Goal: Task Accomplishment & Management: Use online tool/utility

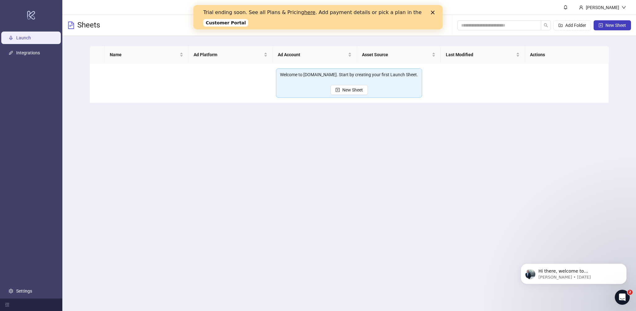
click at [434, 12] on icon "Close" at bounding box center [433, 13] width 4 height 4
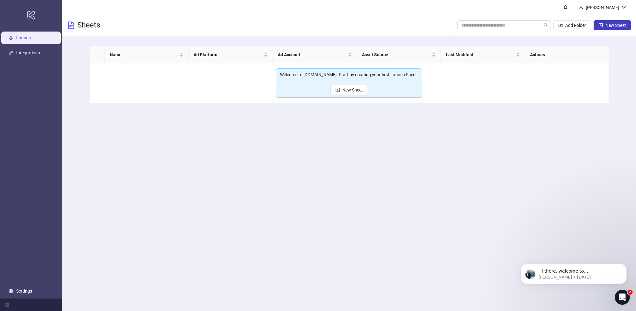
click at [21, 46] on ul "Launch Integrations Settings" at bounding box center [31, 164] width 62 height 268
click at [22, 50] on link "Integrations" at bounding box center [28, 52] width 24 height 5
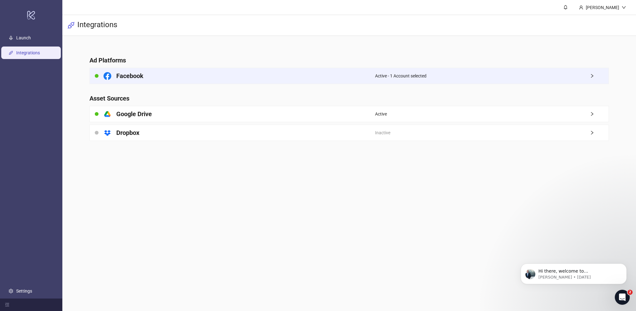
click at [168, 81] on div "Facebook" at bounding box center [232, 76] width 285 height 16
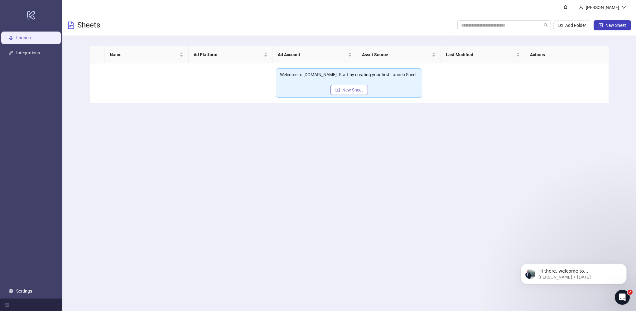
click at [351, 90] on span "New Sheet" at bounding box center [353, 89] width 21 height 5
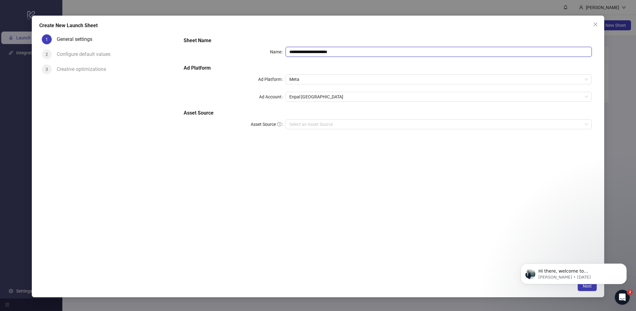
click at [344, 54] on input "**********" at bounding box center [439, 52] width 306 height 10
click at [307, 64] on div "**********" at bounding box center [387, 86] width 413 height 105
click at [308, 124] on input "Asset Source" at bounding box center [436, 123] width 293 height 9
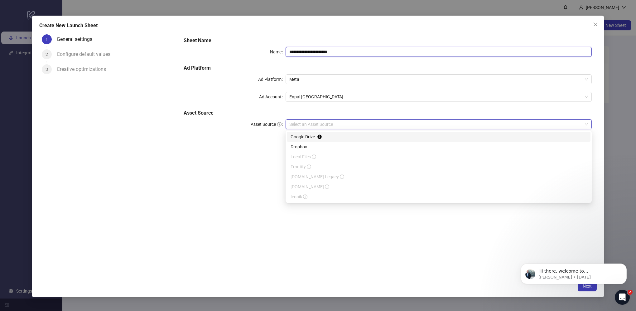
click at [335, 52] on input "**********" at bounding box center [439, 52] width 306 height 10
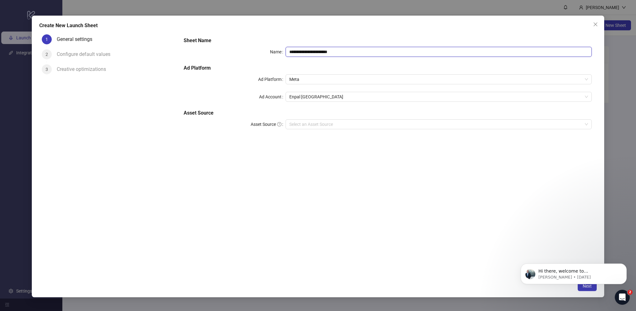
click at [335, 52] on input "**********" at bounding box center [439, 52] width 306 height 10
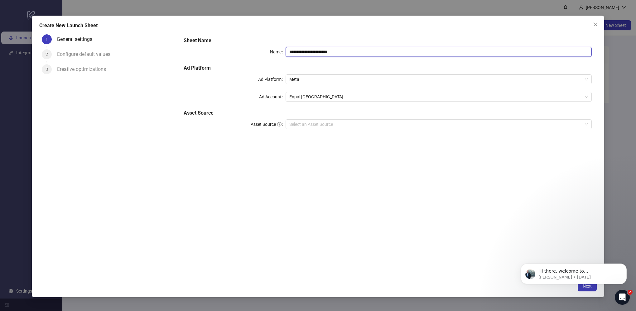
click at [335, 52] on input "**********" at bounding box center [439, 52] width 306 height 10
type input "**********"
click at [324, 67] on h5 "Ad Platform" at bounding box center [388, 67] width 408 height 7
click at [307, 126] on input "Asset Source" at bounding box center [436, 123] width 293 height 9
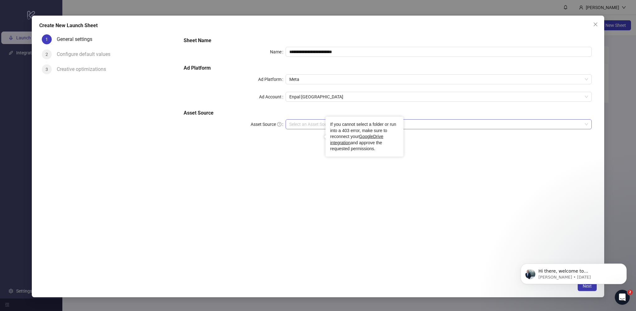
click at [301, 122] on input "Asset Source" at bounding box center [436, 123] width 293 height 9
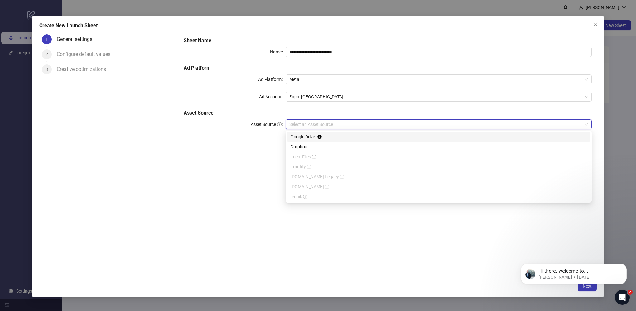
click at [297, 136] on div "Google Drive" at bounding box center [439, 136] width 296 height 7
click at [288, 197] on div "**********" at bounding box center [388, 154] width 418 height 245
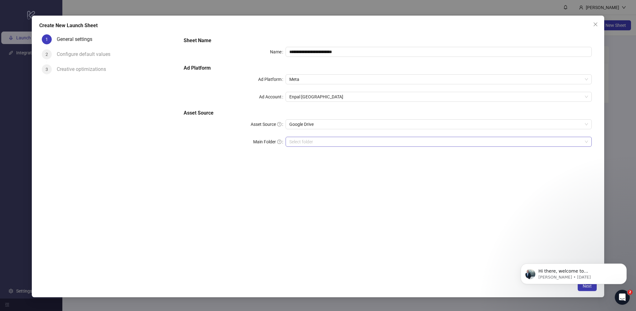
click at [312, 140] on input "Main Folder" at bounding box center [436, 141] width 293 height 9
click at [334, 143] on input "Main Folder" at bounding box center [436, 141] width 293 height 9
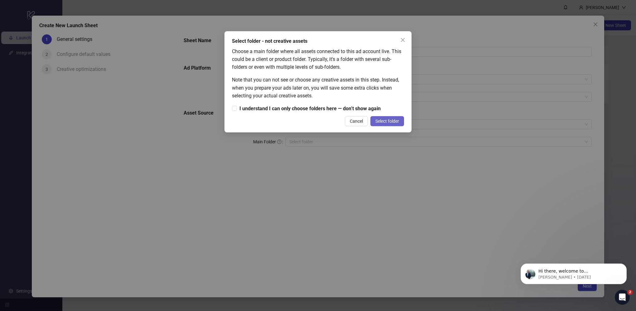
click at [379, 120] on span "Select folder" at bounding box center [388, 121] width 24 height 5
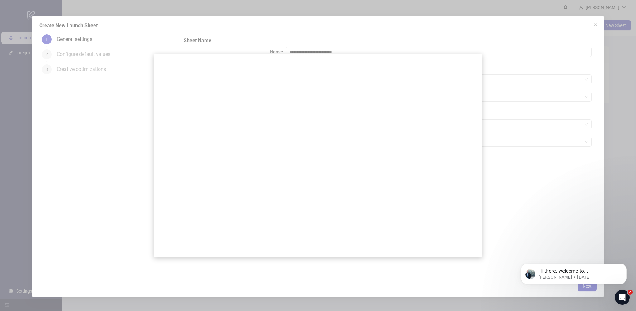
click at [543, 150] on div at bounding box center [318, 155] width 636 height 311
drag, startPoint x: 624, startPoint y: 92, endPoint x: 616, endPoint y: 84, distance: 11.9
click at [623, 91] on div at bounding box center [318, 155] width 636 height 311
drag, startPoint x: 597, startPoint y: 26, endPoint x: 501, endPoint y: 32, distance: 96.0
click at [595, 26] on div at bounding box center [318, 155] width 636 height 311
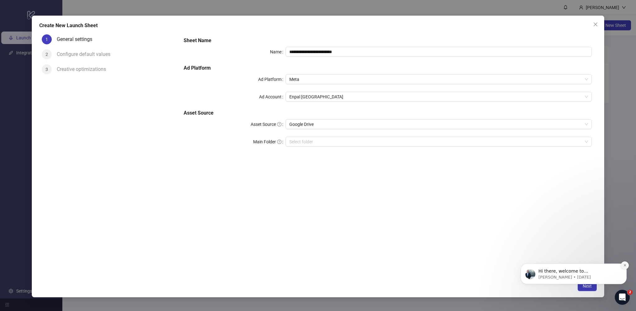
click at [625, 265] on icon "Dismiss notification" at bounding box center [625, 265] width 2 height 2
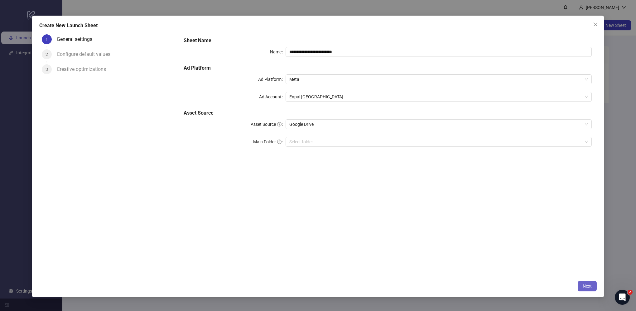
click at [588, 285] on span "Next" at bounding box center [587, 285] width 9 height 5
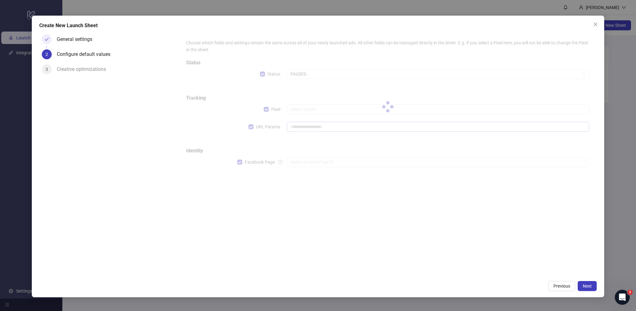
type input "**********"
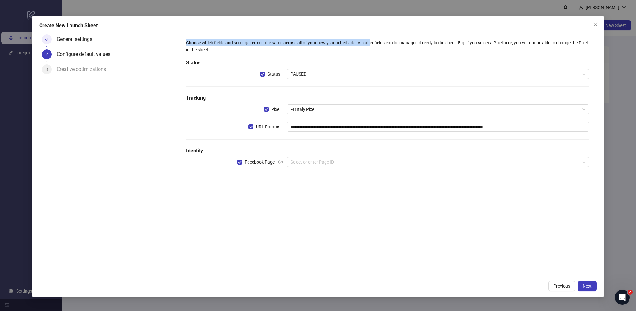
drag, startPoint x: 187, startPoint y: 42, endPoint x: 372, endPoint y: 37, distance: 184.8
click at [372, 37] on div "**********" at bounding box center [388, 107] width 408 height 140
drag, startPoint x: 369, startPoint y: 39, endPoint x: 364, endPoint y: 41, distance: 5.7
click at [364, 41] on div "Choose which fields and settings remain the same across all of your newly launc…" at bounding box center [387, 46] width 403 height 14
click at [358, 45] on div "Choose which fields and settings remain the same across all of your newly launc…" at bounding box center [387, 46] width 403 height 14
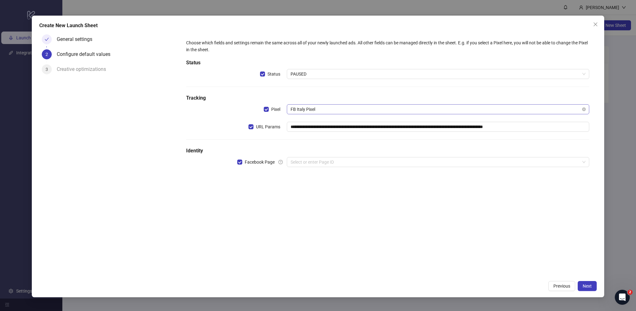
click at [324, 112] on span "FB Italy Pixel" at bounding box center [438, 109] width 295 height 9
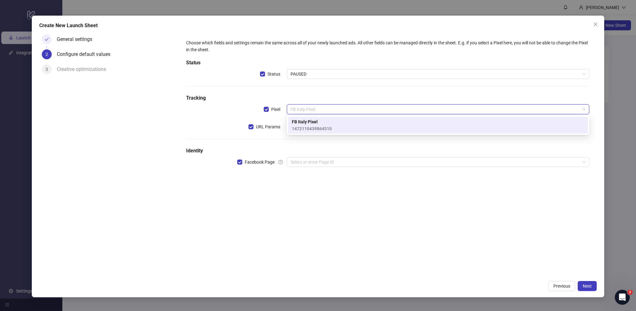
click at [319, 153] on h5 "Identity" at bounding box center [387, 150] width 403 height 7
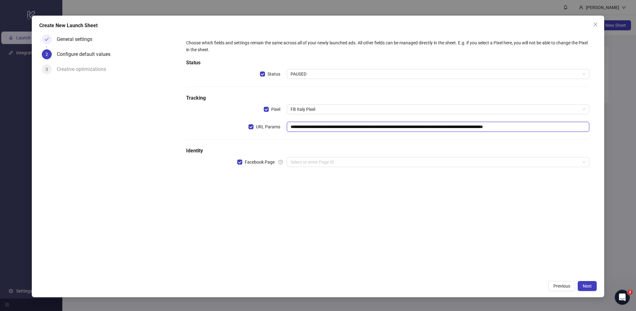
click at [329, 127] on input "**********" at bounding box center [438, 127] width 303 height 10
click at [274, 145] on div "**********" at bounding box center [388, 107] width 408 height 140
click at [329, 74] on span "PAUSED" at bounding box center [438, 73] width 295 height 9
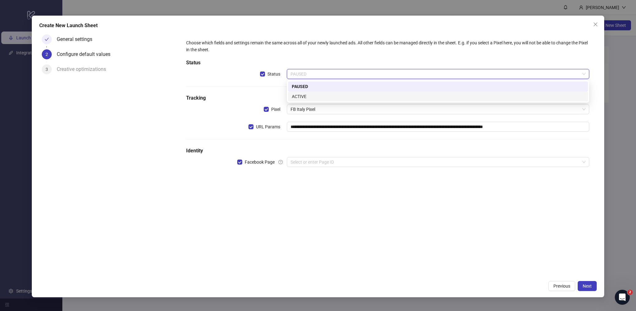
click at [319, 96] on div "ACTIVE" at bounding box center [438, 96] width 293 height 7
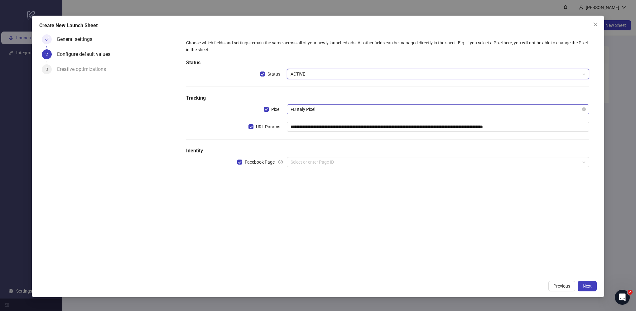
click at [326, 111] on span "FB Italy Pixel" at bounding box center [438, 109] width 295 height 9
click at [335, 106] on span "FB Italy Pixel" at bounding box center [438, 109] width 295 height 9
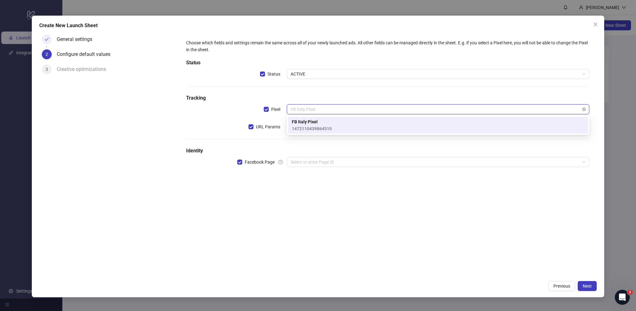
click at [335, 106] on span "FB Italy Pixel" at bounding box center [438, 109] width 295 height 9
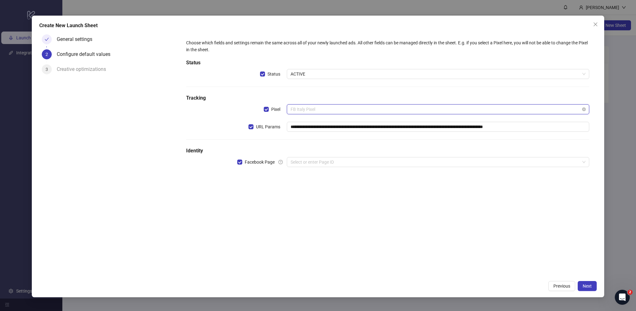
click at [335, 106] on span "FB Italy Pixel" at bounding box center [438, 109] width 295 height 9
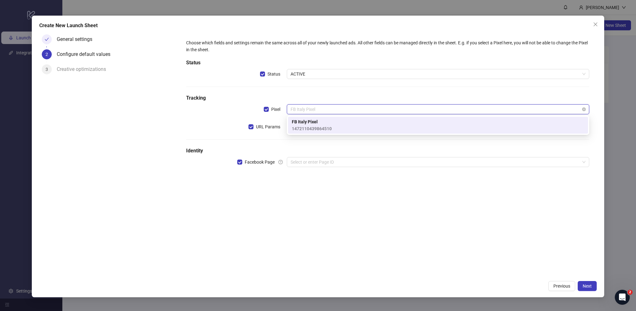
type input "*"
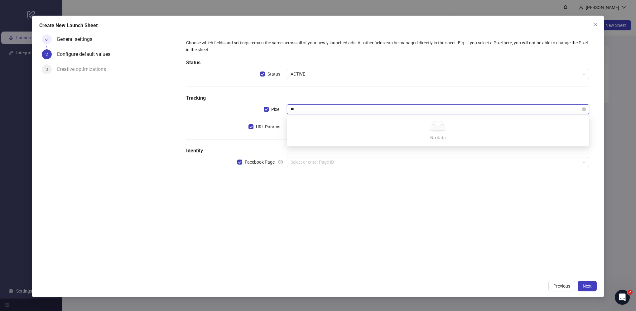
type input "*"
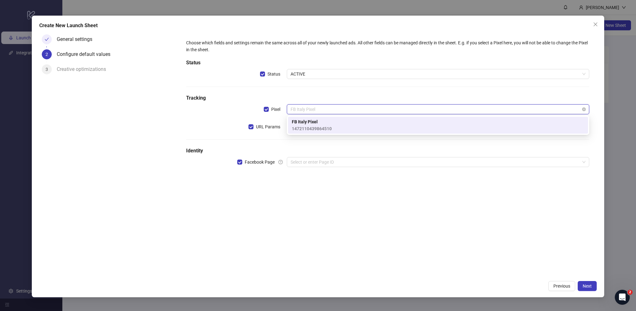
type input "*"
click at [324, 129] on span "1472110439864510" at bounding box center [312, 128] width 40 height 7
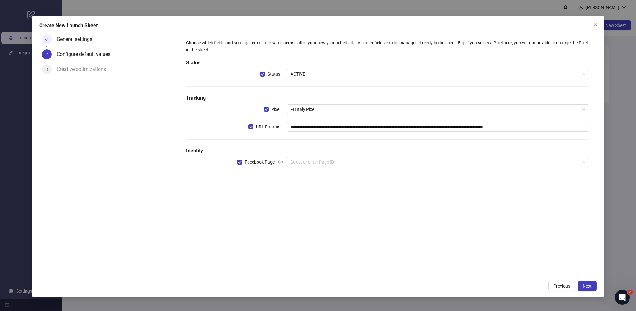
click at [319, 146] on div "**********" at bounding box center [388, 107] width 408 height 140
click at [362, 126] on input "**********" at bounding box center [438, 127] width 303 height 10
click at [307, 129] on input "**********" at bounding box center [438, 127] width 303 height 10
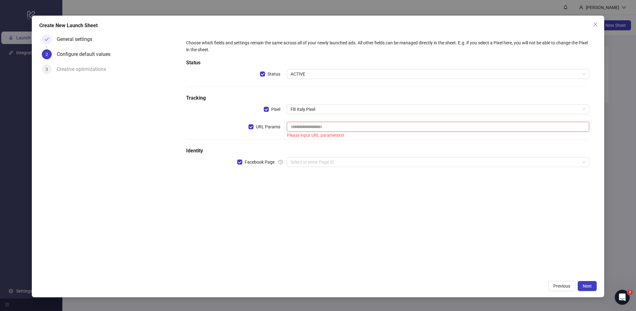
paste input "**********"
type input "**********"
click at [310, 144] on div "**********" at bounding box center [388, 107] width 408 height 140
click at [316, 159] on input "search" at bounding box center [436, 161] width 290 height 9
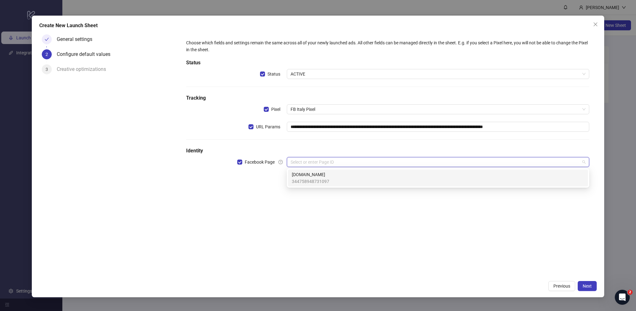
click at [318, 176] on span "[DOMAIN_NAME]" at bounding box center [310, 174] width 37 height 7
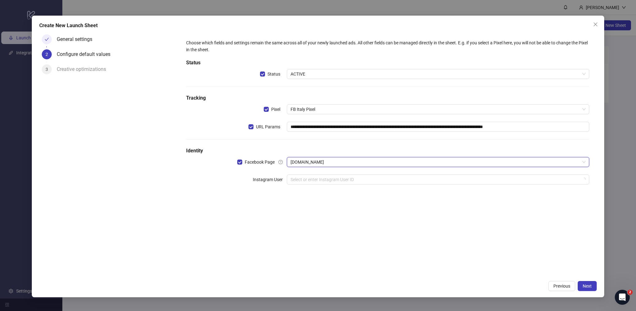
click at [297, 204] on div "**********" at bounding box center [388, 154] width 418 height 245
click at [302, 182] on input "search" at bounding box center [436, 179] width 290 height 9
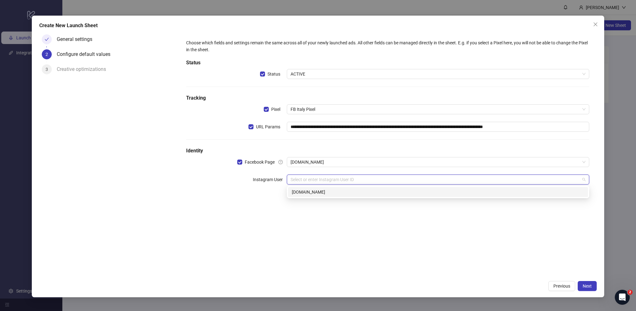
click at [303, 196] on div "[DOMAIN_NAME]" at bounding box center [438, 192] width 300 height 10
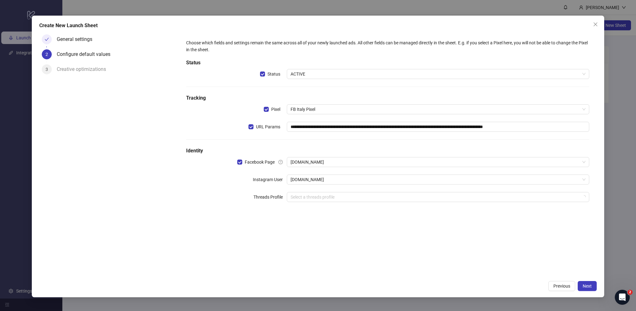
click at [266, 207] on div "**********" at bounding box center [388, 124] width 408 height 175
click at [310, 199] on input "search" at bounding box center [436, 196] width 290 height 9
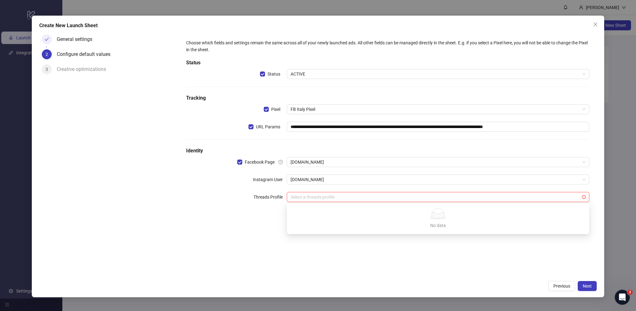
click at [354, 220] on div "No data No data" at bounding box center [439, 218] width 288 height 20
drag, startPoint x: 243, startPoint y: 222, endPoint x: 262, endPoint y: 221, distance: 19.7
click at [243, 223] on div "**********" at bounding box center [388, 154] width 418 height 245
click at [591, 281] on button "Next" at bounding box center [587, 286] width 19 height 10
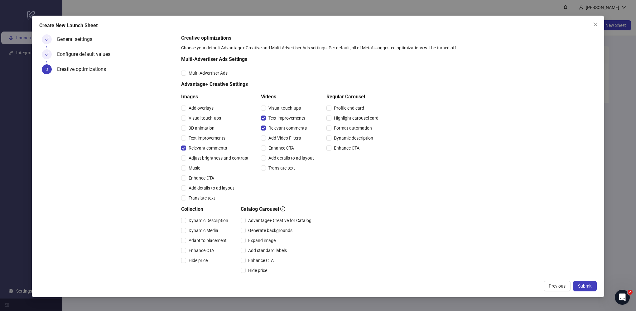
click at [185, 134] on div "Text improvements" at bounding box center [216, 138] width 70 height 10
drag, startPoint x: 146, startPoint y: 171, endPoint x: 157, endPoint y: 177, distance: 12.6
click at [147, 172] on div "General settings Configure default values 3 Creative optimizations" at bounding box center [108, 154] width 139 height 245
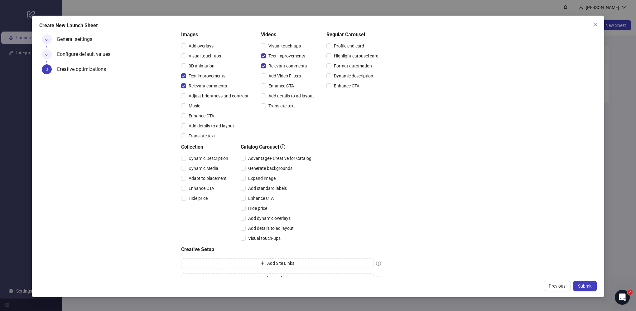
scroll to position [73, 0]
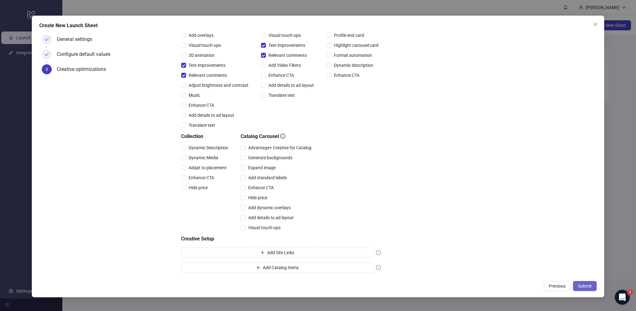
click at [584, 284] on span "Submit" at bounding box center [585, 285] width 14 height 5
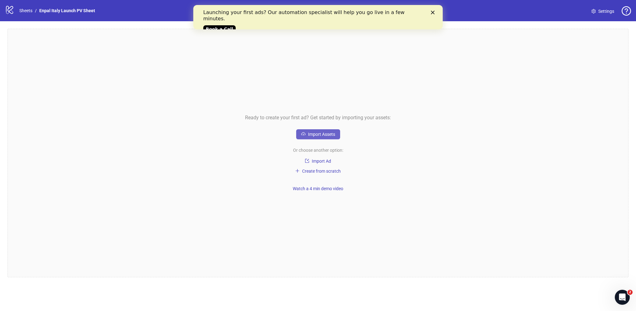
click at [322, 135] on span "Import Assets" at bounding box center [321, 134] width 27 height 5
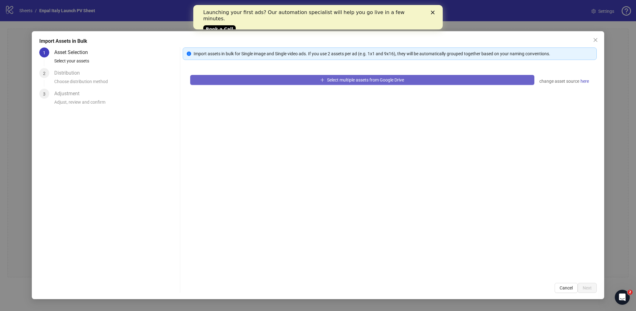
click at [439, 81] on button "Select multiple assets from Google Drive" at bounding box center [362, 80] width 344 height 10
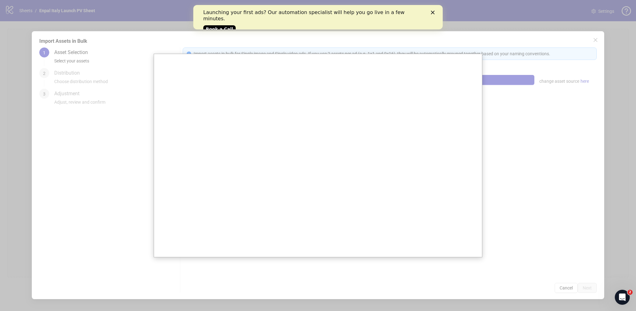
click at [500, 112] on div at bounding box center [318, 155] width 636 height 311
click at [434, 14] on div "Launching your first ads? Our automation specialist will help you go live in a …" at bounding box center [318, 20] width 250 height 26
click at [432, 12] on icon "Close" at bounding box center [433, 13] width 4 height 4
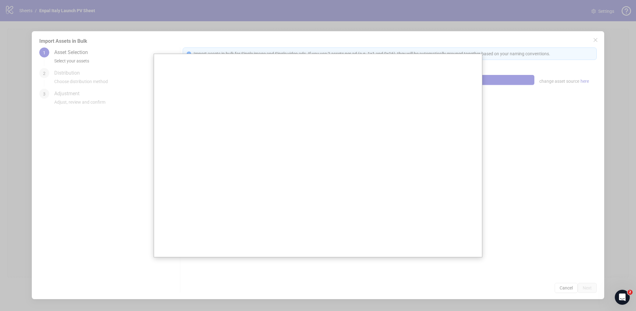
click at [510, 63] on div at bounding box center [318, 155] width 636 height 311
click at [526, 97] on div at bounding box center [318, 155] width 636 height 311
click at [549, 246] on div at bounding box center [318, 155] width 636 height 311
click at [560, 285] on div at bounding box center [318, 155] width 636 height 311
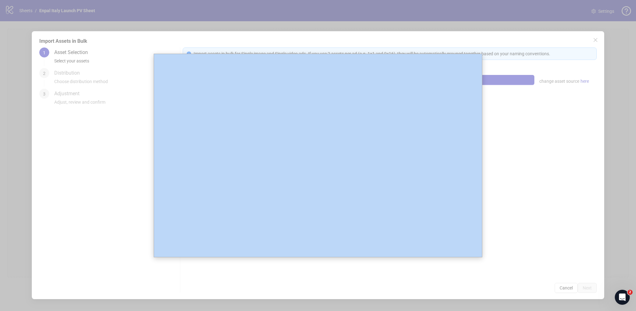
click at [560, 285] on div at bounding box center [318, 155] width 636 height 311
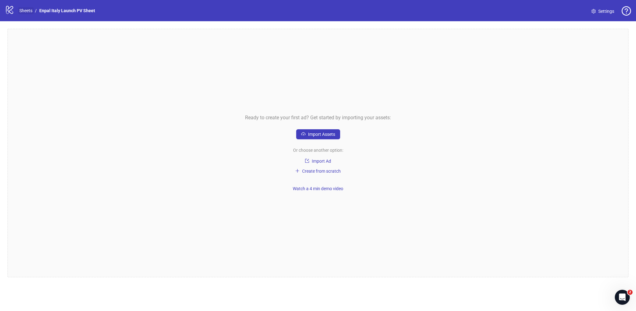
click at [26, 10] on link "Sheets" at bounding box center [26, 10] width 16 height 7
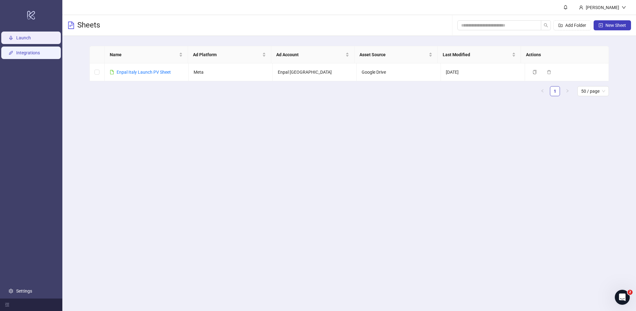
click at [40, 53] on link "Integrations" at bounding box center [28, 52] width 24 height 5
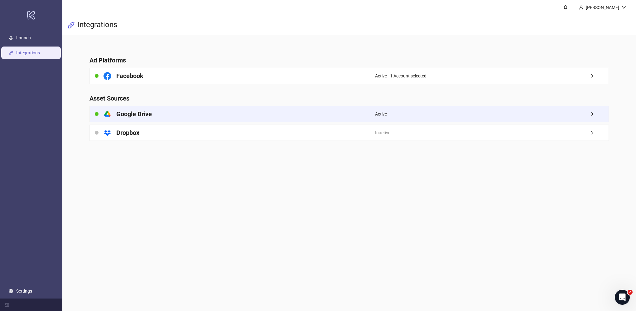
click at [323, 117] on div "platform/google_drive Google Drive" at bounding box center [232, 114] width 285 height 16
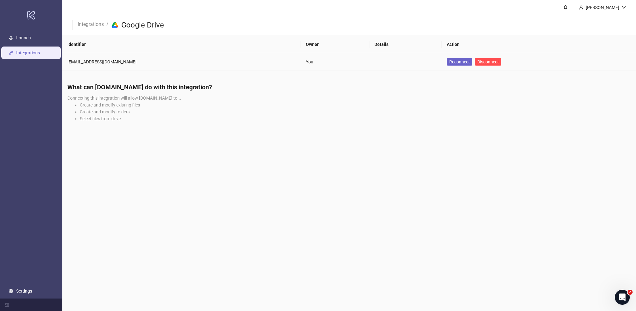
click at [450, 62] on span "Reconnect" at bounding box center [460, 61] width 21 height 5
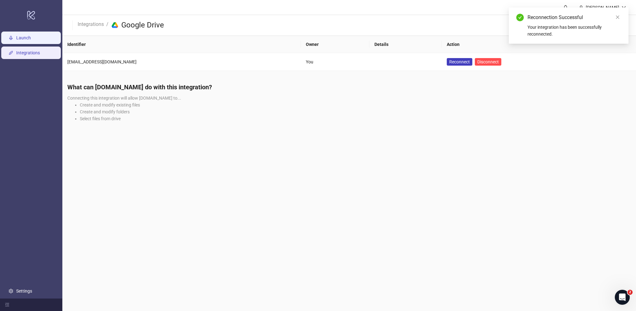
click at [18, 35] on link "Launch" at bounding box center [23, 37] width 15 height 5
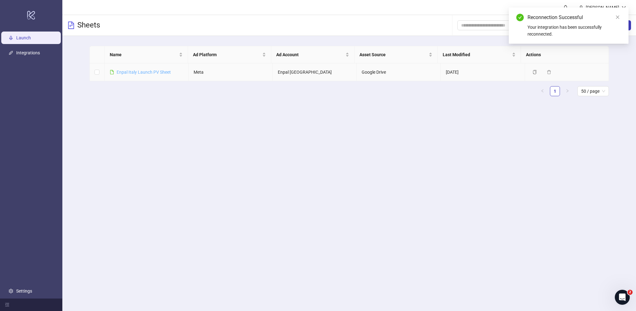
click at [136, 72] on link "Enpal Italy Launch PV Sheet" at bounding box center [144, 72] width 54 height 5
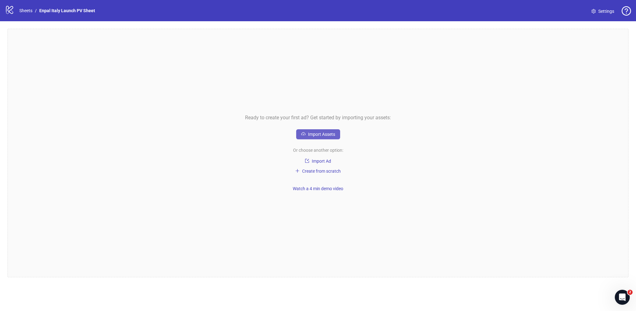
click at [323, 133] on span "Import Assets" at bounding box center [321, 134] width 27 height 5
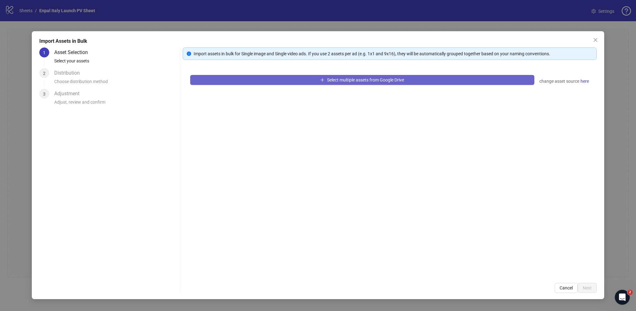
click at [300, 82] on button "Select multiple assets from Google Drive" at bounding box center [362, 80] width 344 height 10
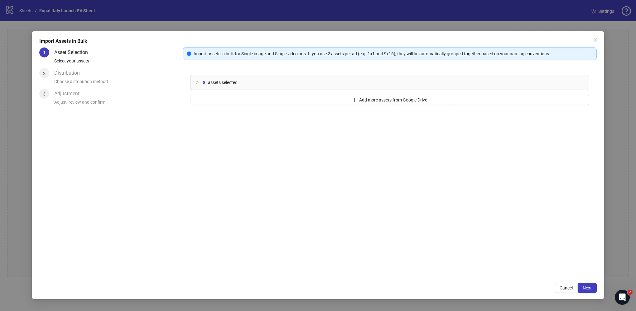
click at [197, 83] on icon "collapsed" at bounding box center [198, 82] width 4 height 4
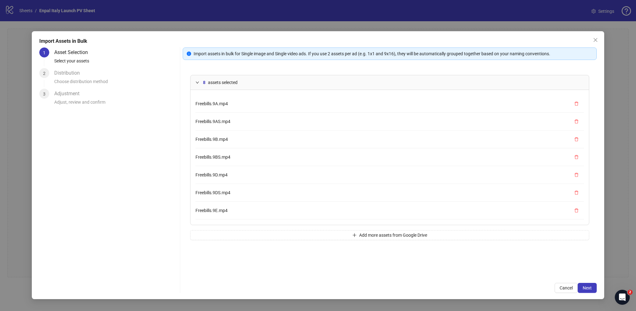
click at [197, 83] on icon "expanded" at bounding box center [198, 82] width 4 height 4
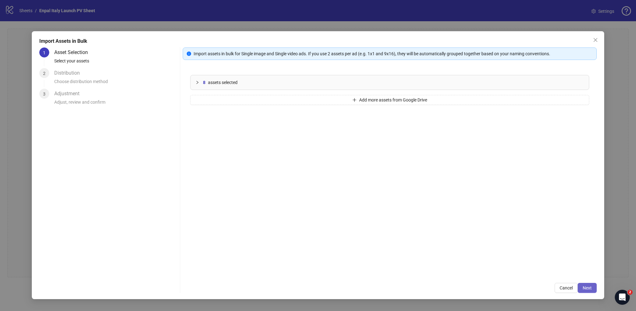
click at [587, 286] on span "Next" at bounding box center [587, 287] width 9 height 5
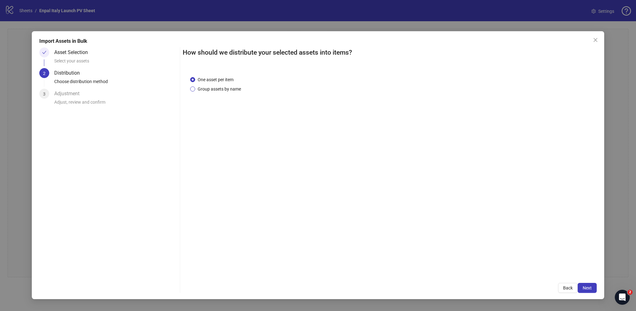
click at [223, 90] on span "Group assets by name" at bounding box center [219, 88] width 48 height 7
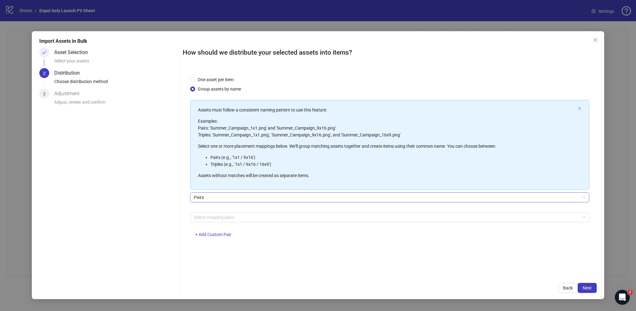
click at [241, 197] on span "Pairs" at bounding box center [390, 196] width 392 height 9
click at [253, 220] on div at bounding box center [387, 217] width 390 height 9
click at [268, 202] on div "Pairs" at bounding box center [389, 200] width 399 height 17
click at [256, 222] on div "Select mapping pairs" at bounding box center [389, 217] width 399 height 10
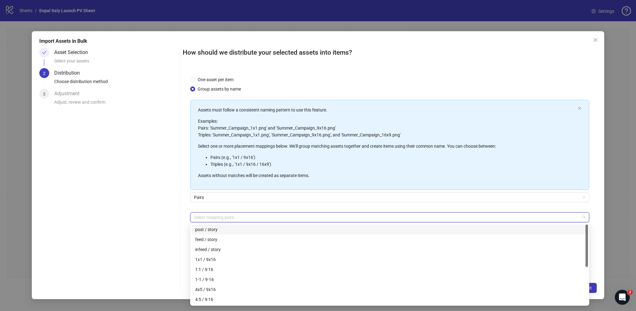
click at [252, 205] on div "Pairs" at bounding box center [389, 200] width 399 height 17
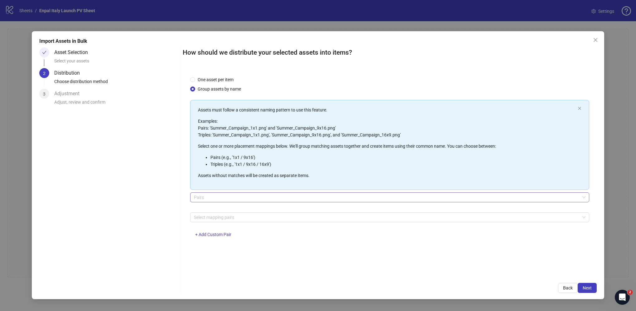
click at [249, 200] on span "Pairs" at bounding box center [390, 196] width 392 height 9
click at [226, 238] on button "+ Add Custom Pair" at bounding box center [213, 235] width 46 height 10
drag, startPoint x: 222, startPoint y: 231, endPoint x: 235, endPoint y: 245, distance: 19.0
click at [222, 231] on button "+ Add Custom Pair" at bounding box center [213, 235] width 46 height 10
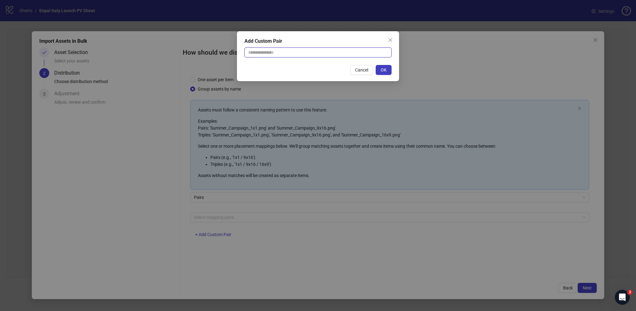
click at [275, 51] on input "text" at bounding box center [318, 52] width 147 height 10
click at [375, 51] on input "text" at bounding box center [318, 52] width 147 height 10
type input "*"
click at [348, 55] on input "**" at bounding box center [318, 52] width 147 height 10
type input "*"
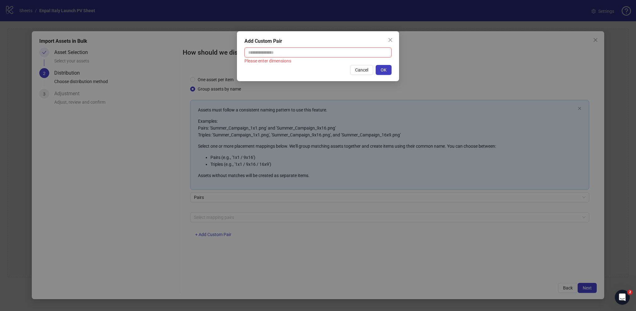
type input "*"
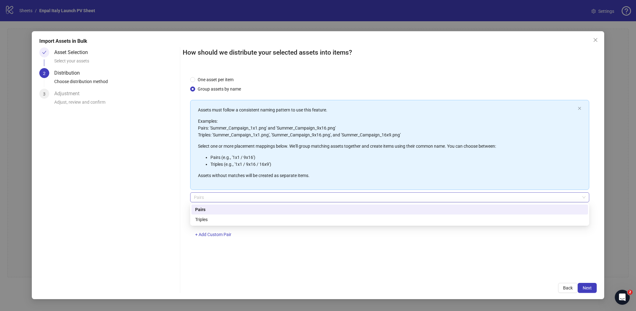
click at [227, 197] on span "Pairs" at bounding box center [390, 196] width 392 height 9
click at [231, 196] on span "Pairs" at bounding box center [390, 196] width 392 height 9
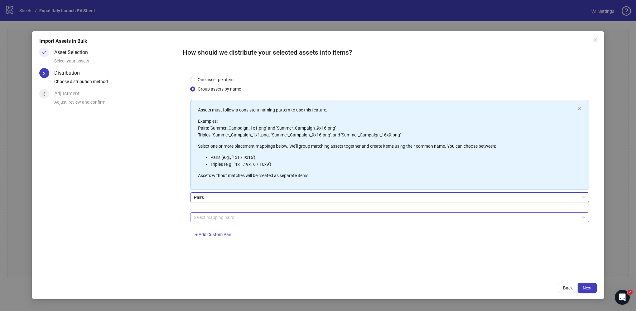
click at [235, 217] on div at bounding box center [387, 217] width 390 height 9
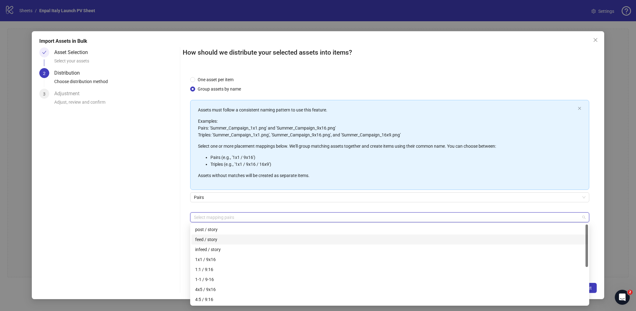
click at [162, 218] on div "Asset Selection Select your assets 2 Distribution Choose distribution method 3 …" at bounding box center [108, 169] width 138 height 245
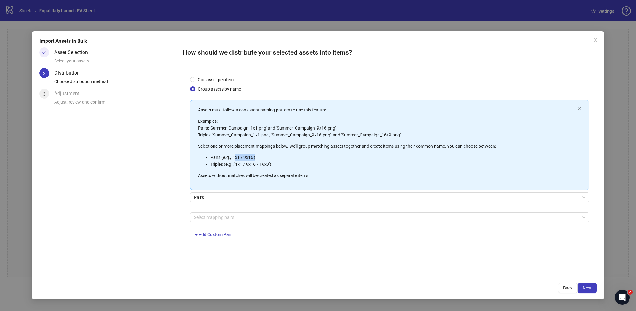
drag, startPoint x: 235, startPoint y: 153, endPoint x: 271, endPoint y: 166, distance: 38.0
click at [271, 166] on ul "Pairs (e.g., '1x1 / 9x16') Triples (e.g., '1x1 / 9x16 / 16x9')" at bounding box center [386, 161] width 377 height 14
click at [274, 216] on div at bounding box center [387, 217] width 390 height 9
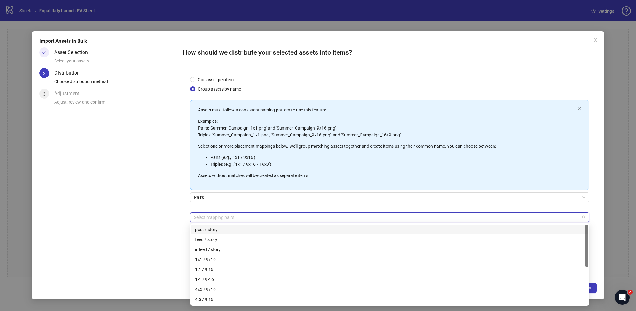
click at [169, 205] on div "Asset Selection Select your assets 2 Distribution Choose distribution method 3 …" at bounding box center [108, 169] width 138 height 245
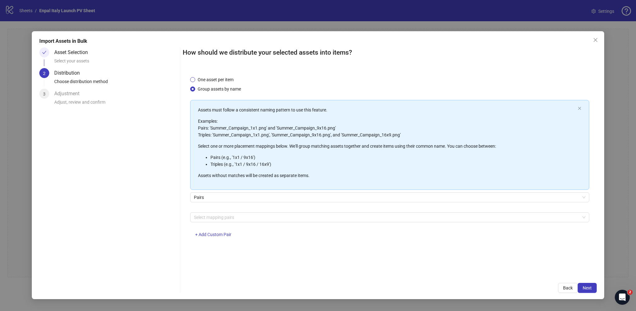
click at [215, 79] on span "One asset per item" at bounding box center [215, 79] width 41 height 7
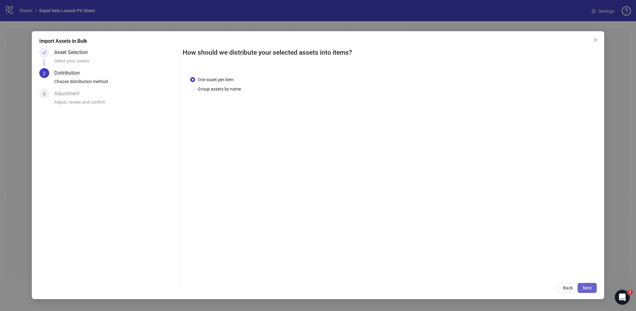
click at [593, 284] on button "Next" at bounding box center [587, 288] width 19 height 10
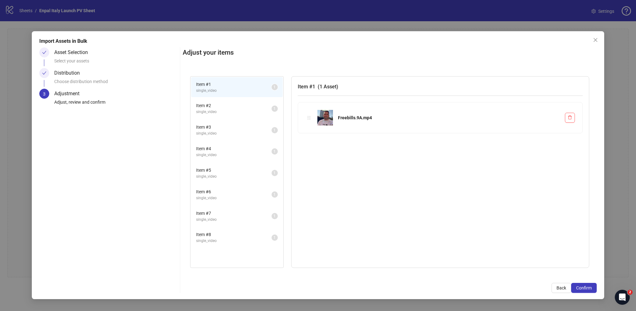
click at [224, 108] on span "Item # 2" at bounding box center [233, 105] width 75 height 7
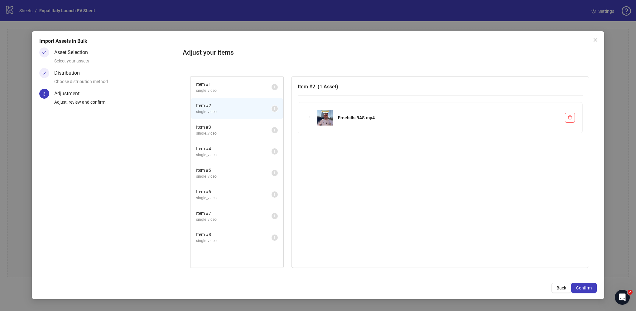
click at [214, 89] on span "single_video" at bounding box center [233, 91] width 75 height 6
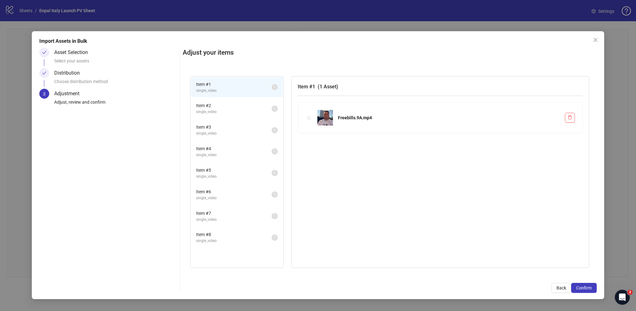
click at [214, 102] on span "Item # 2" at bounding box center [233, 105] width 75 height 7
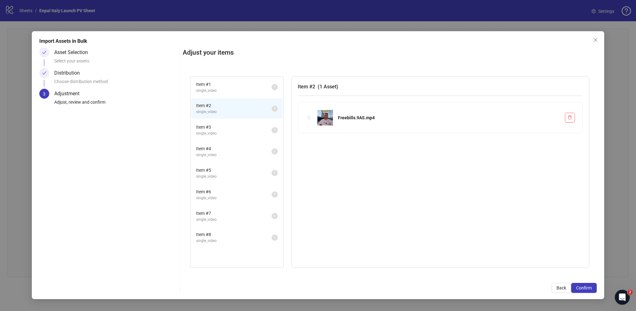
click at [213, 88] on span "single_video" at bounding box center [233, 91] width 75 height 6
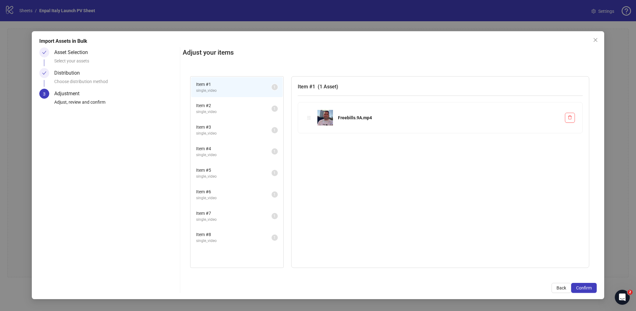
click at [213, 109] on span "single_video" at bounding box center [233, 112] width 75 height 6
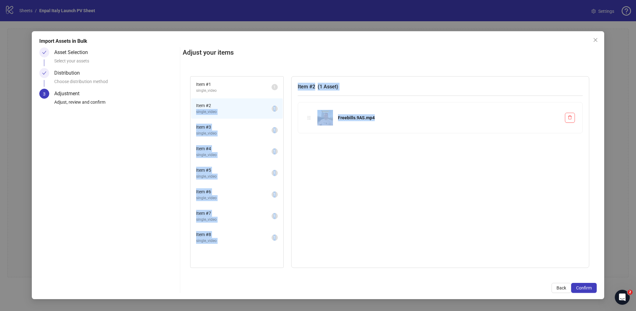
drag, startPoint x: 215, startPoint y: 105, endPoint x: 372, endPoint y: 144, distance: 161.7
click at [381, 151] on div "Item # 1 single_video 1 Item # 2 single_video 1 Item # 3 single_video 1 Item # …" at bounding box center [389, 172] width 399 height 192
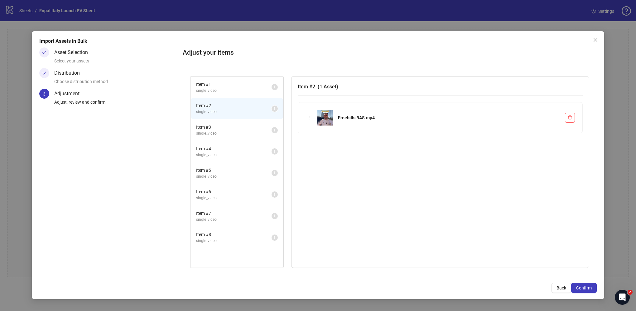
click at [161, 104] on div "Adjust, review and confirm" at bounding box center [115, 104] width 123 height 11
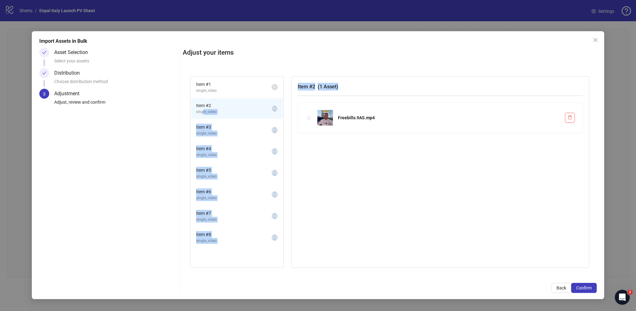
drag, startPoint x: 202, startPoint y: 110, endPoint x: 303, endPoint y: 118, distance: 101.4
click at [332, 130] on div "Item # 1 single_video 1 Item # 2 single_video 1 Item # 3 single_video 1 Item # …" at bounding box center [389, 172] width 399 height 192
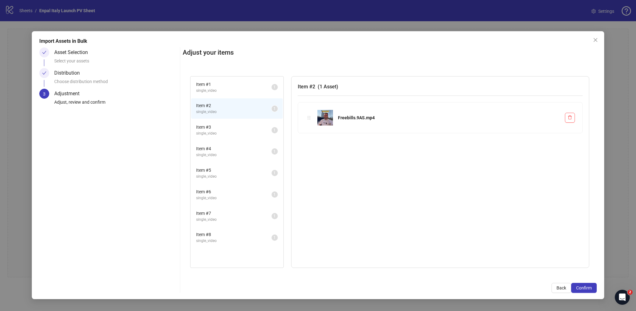
click at [215, 88] on span "single_video" at bounding box center [233, 91] width 75 height 6
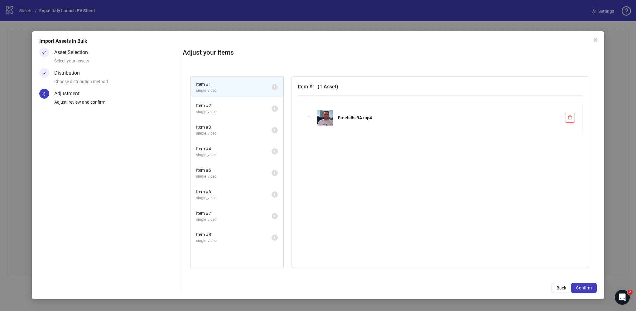
click at [214, 103] on span "Item # 2" at bounding box center [233, 105] width 75 height 7
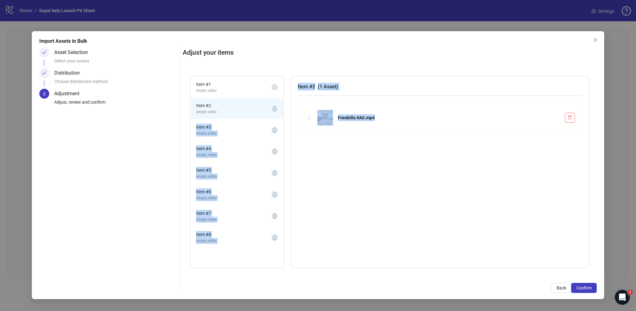
drag, startPoint x: 221, startPoint y: 109, endPoint x: 405, endPoint y: 137, distance: 186.6
click at [405, 137] on div "Item # 1 single_video 1 Item # 2 single_video 1 Item # 3 single_video 1 Item # …" at bounding box center [389, 172] width 399 height 192
click at [320, 150] on div "Item # 2 ( 1 Asset ) Freebills.9AS.mp4" at bounding box center [440, 172] width 298 height 192
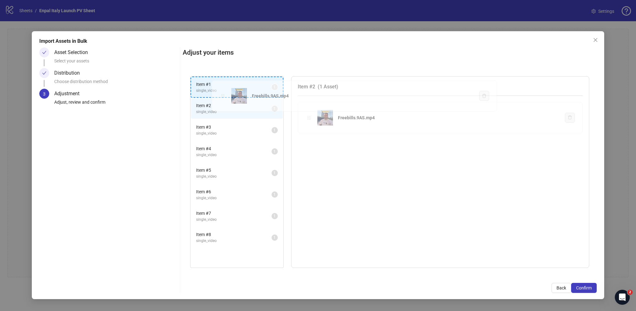
drag, startPoint x: 308, startPoint y: 117, endPoint x: 222, endPoint y: 95, distance: 88.5
click at [222, 95] on div "Item # 1 single_video 1 Item # 2 single_video 1 Item # 3 single_video 1 Item # …" at bounding box center [390, 172] width 414 height 207
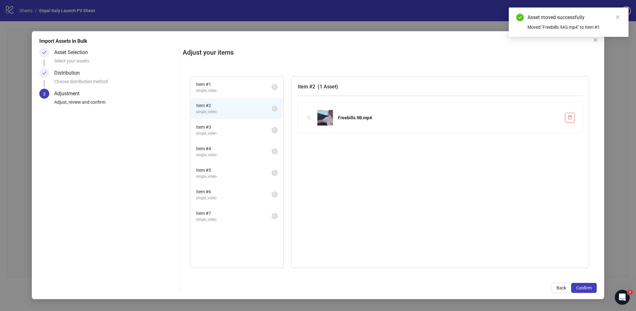
click at [226, 109] on span "single_video" at bounding box center [233, 112] width 75 height 6
click at [231, 126] on span "Item # 3" at bounding box center [233, 127] width 75 height 7
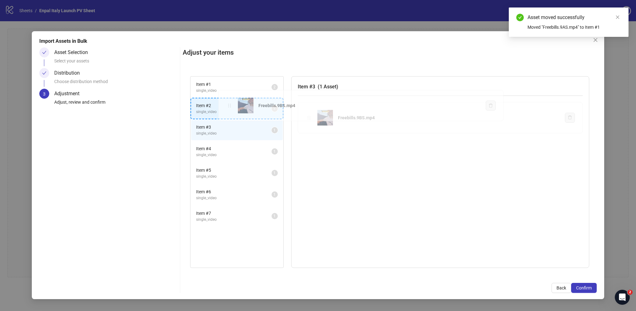
drag, startPoint x: 309, startPoint y: 118, endPoint x: 228, endPoint y: 106, distance: 81.1
click at [228, 106] on div "Item # 1 single_video 2 Item # 2 single_video 1 Item # 3 single_video 1 Item # …" at bounding box center [390, 172] width 414 height 207
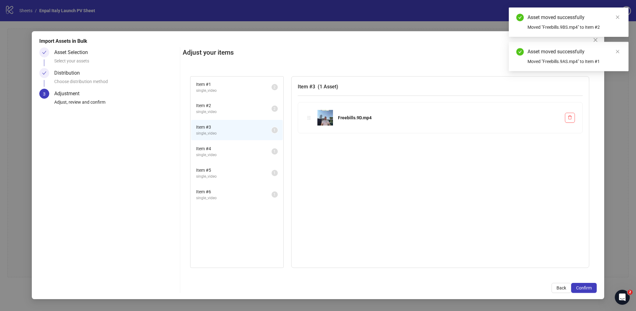
click at [231, 129] on span "Item # 3" at bounding box center [233, 127] width 75 height 7
click at [232, 147] on span "Item # 4" at bounding box center [233, 148] width 75 height 7
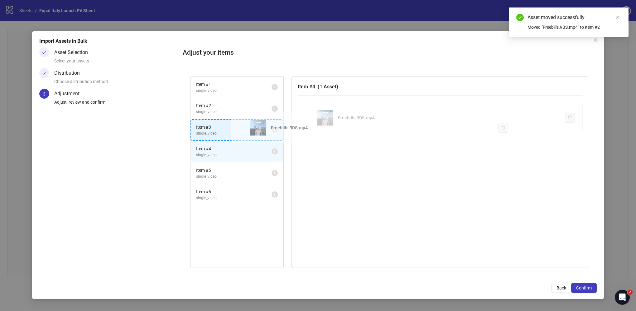
drag, startPoint x: 310, startPoint y: 117, endPoint x: 236, endPoint y: 127, distance: 75.0
click at [236, 127] on div "Item # 1 single_video 2 Item # 2 single_video 2 Item # 3 single_video 1 Item # …" at bounding box center [390, 172] width 414 height 207
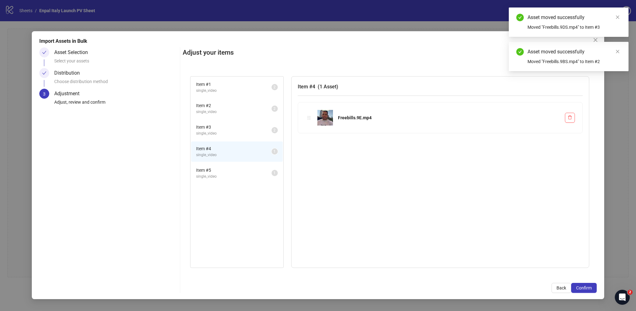
click at [233, 154] on span "single_video" at bounding box center [233, 155] width 75 height 6
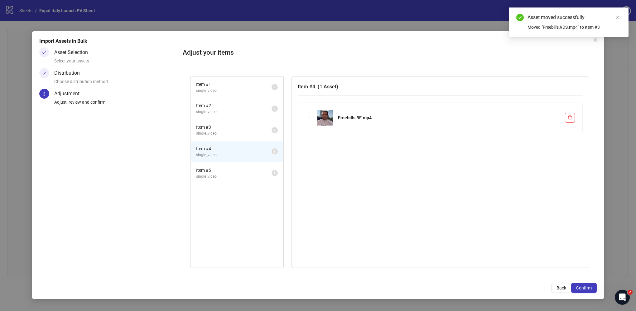
click at [246, 174] on span "single_video" at bounding box center [233, 176] width 75 height 6
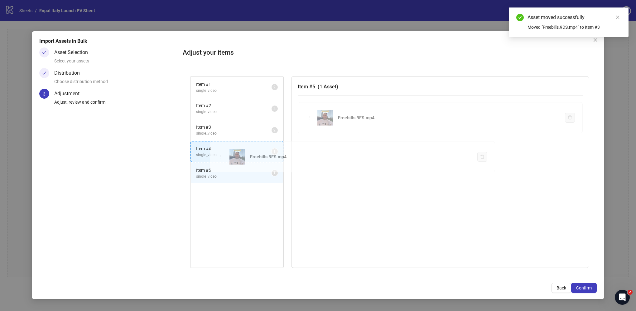
drag, startPoint x: 307, startPoint y: 118, endPoint x: 223, endPoint y: 154, distance: 90.9
click at [223, 154] on div "Item # 1 single_video 2 Item # 2 single_video 2 Item # 3 single_video 2 Item # …" at bounding box center [390, 172] width 414 height 207
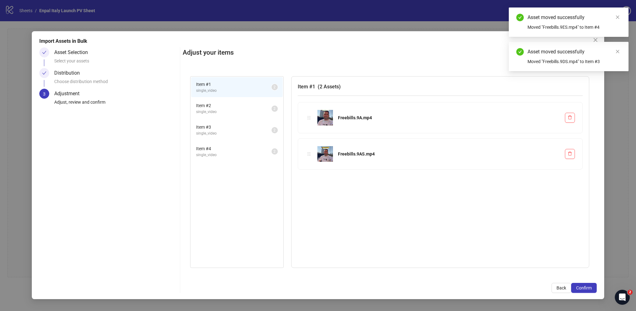
click at [365, 201] on div "Item # 1 ( 2 Assets ) Freebills.9A.mp4 Freebills.9AS.mp4" at bounding box center [440, 172] width 298 height 192
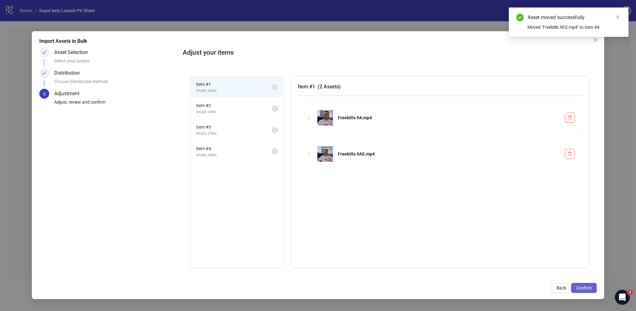
click at [588, 285] on span "Confirm" at bounding box center [585, 287] width 16 height 5
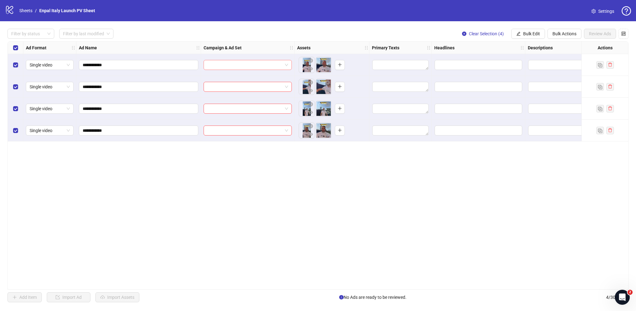
click at [226, 67] on input "search" at bounding box center [244, 64] width 75 height 9
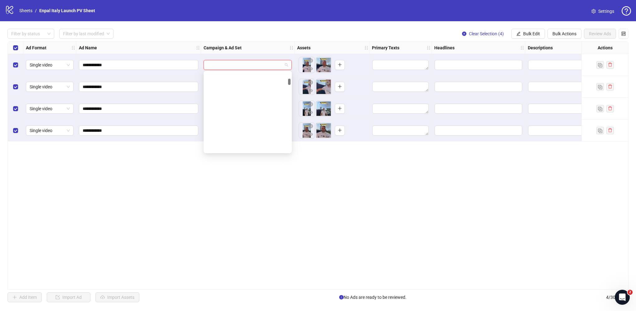
scroll to position [312, 0]
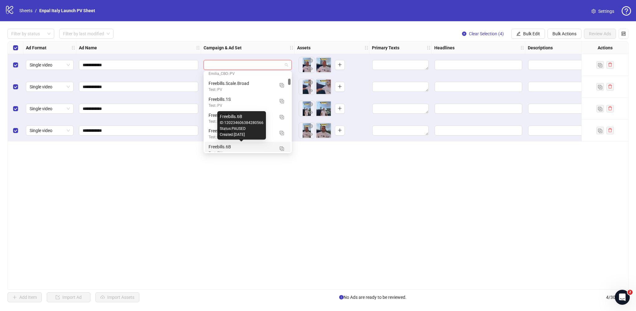
click at [300, 189] on div "**********" at bounding box center [317, 165] width 621 height 248
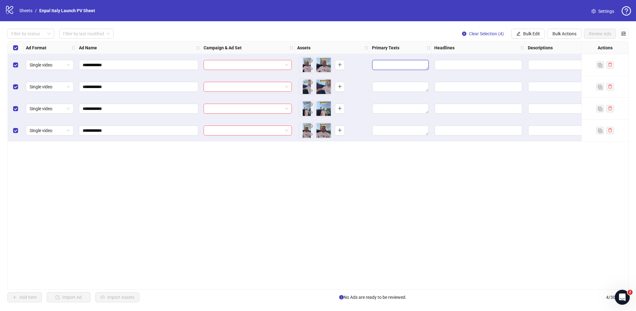
click at [389, 63] on textarea "Edit values" at bounding box center [401, 65] width 56 height 10
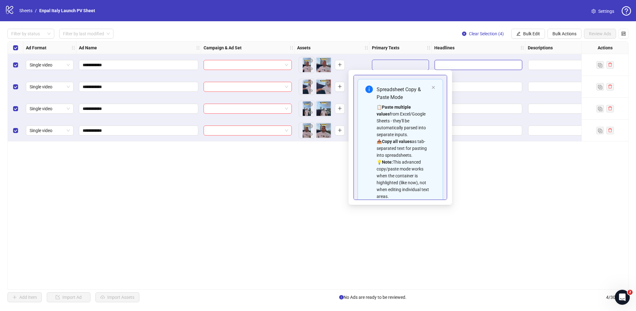
click at [462, 62] on input "Edit values" at bounding box center [479, 65] width 88 height 10
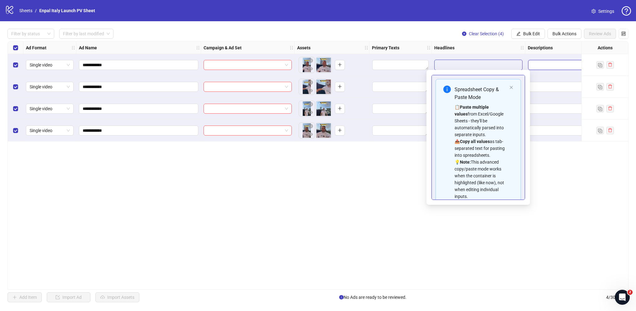
click at [542, 69] on textarea "Edit values" at bounding box center [572, 65] width 88 height 10
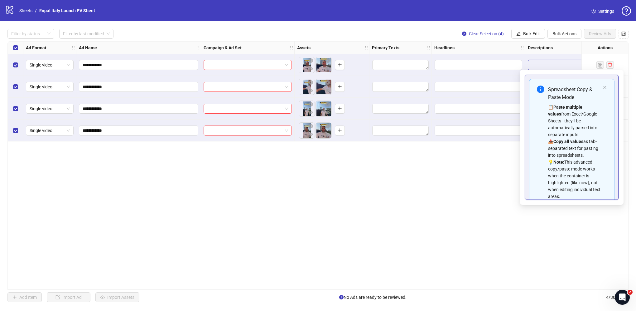
click at [439, 167] on div "**********" at bounding box center [317, 165] width 621 height 248
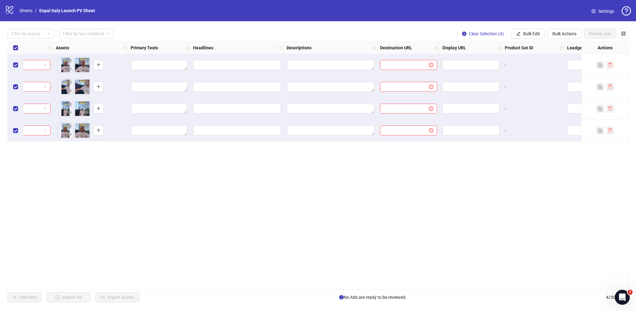
scroll to position [0, 337]
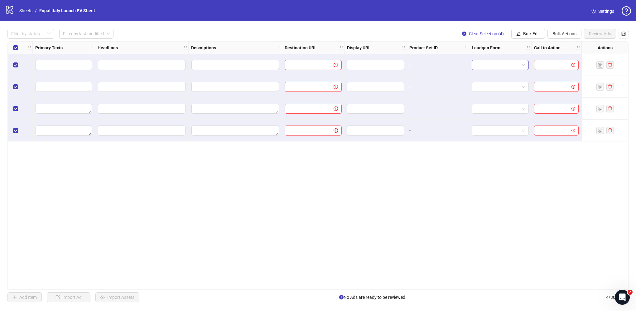
click at [495, 66] on input "search" at bounding box center [498, 64] width 44 height 9
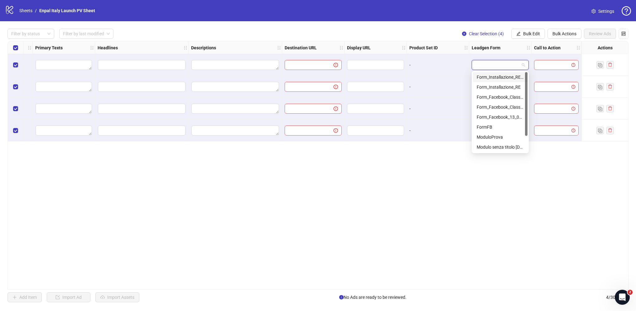
click at [564, 158] on div "Ad Format Ad Name Campaign & Ad Set Assets Primary Texts Headlines Descriptions…" at bounding box center [317, 165] width 621 height 248
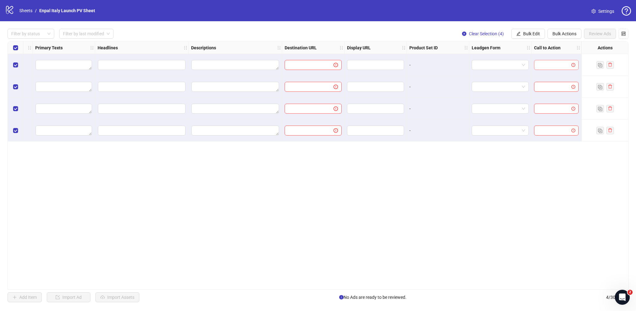
click at [552, 66] on input "search" at bounding box center [554, 64] width 32 height 9
click at [549, 118] on div "Learn more" at bounding box center [556, 117] width 35 height 7
click at [546, 86] on input "search" at bounding box center [554, 86] width 32 height 9
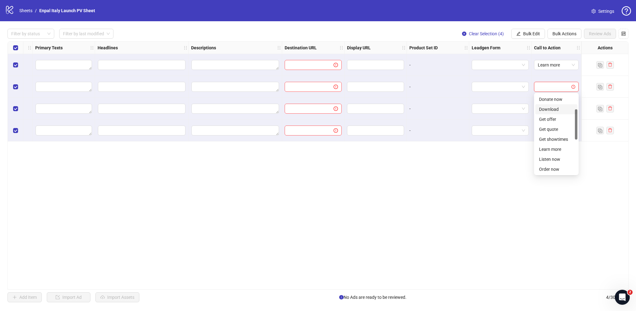
scroll to position [40, 0]
click at [547, 148] on div "Learn more" at bounding box center [556, 149] width 35 height 7
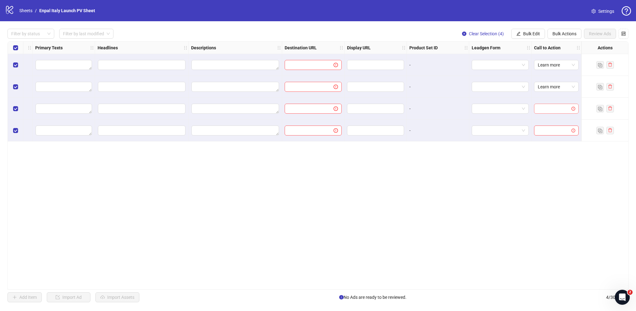
click at [550, 107] on input "search" at bounding box center [554, 108] width 32 height 9
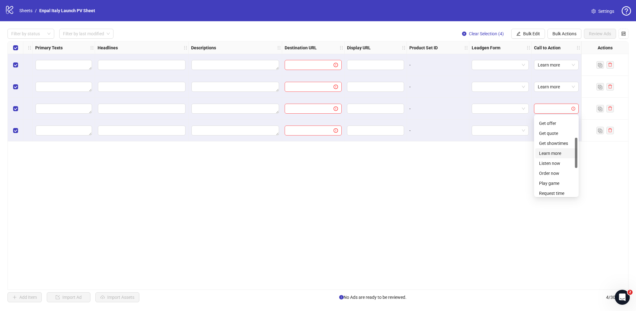
click at [549, 154] on div "Learn more" at bounding box center [556, 153] width 35 height 7
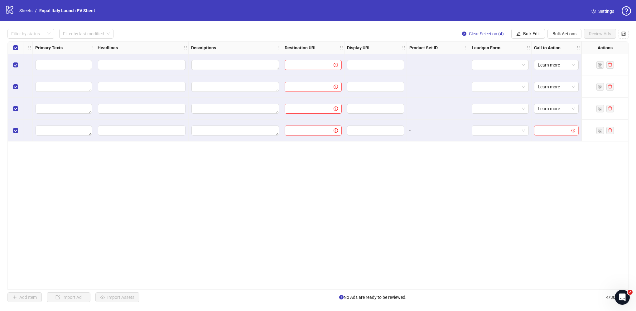
click at [547, 132] on input "search" at bounding box center [554, 130] width 32 height 9
click at [550, 191] on div "Learn more" at bounding box center [556, 189] width 35 height 7
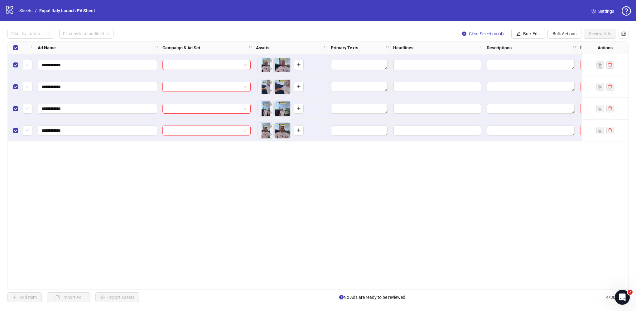
scroll to position [0, 10]
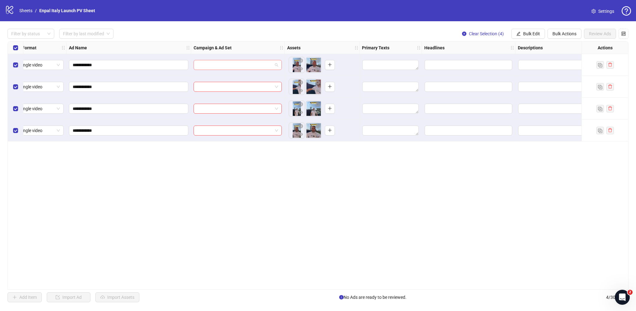
click at [226, 65] on input "search" at bounding box center [234, 64] width 75 height 9
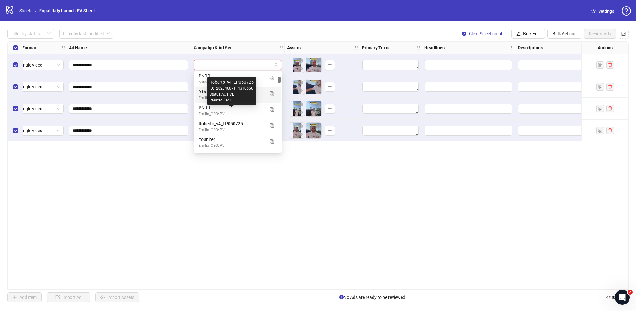
scroll to position [242, 0]
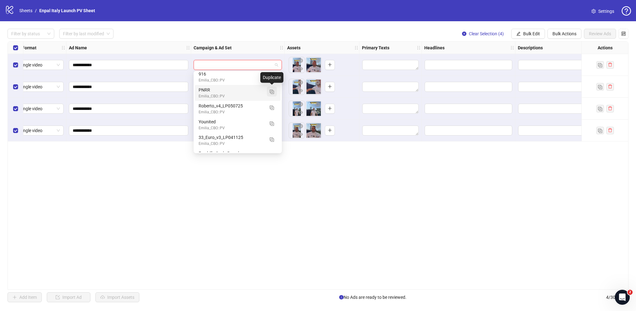
click at [273, 95] on button "button" at bounding box center [272, 91] width 10 height 10
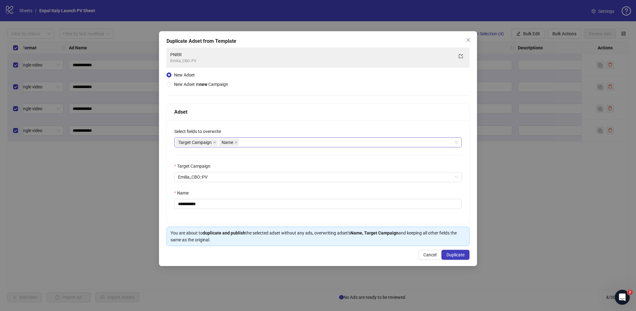
click at [251, 142] on div "Target Campaign Name" at bounding box center [315, 142] width 279 height 9
click at [248, 123] on div "**********" at bounding box center [318, 171] width 303 height 103
click at [255, 143] on div "Target Campaign Name" at bounding box center [315, 142] width 279 height 9
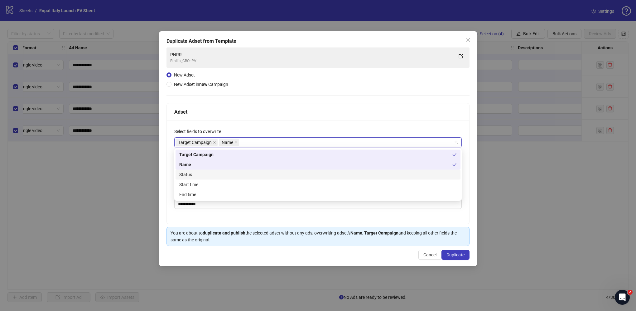
click at [228, 175] on div "Status" at bounding box center [318, 174] width 278 height 7
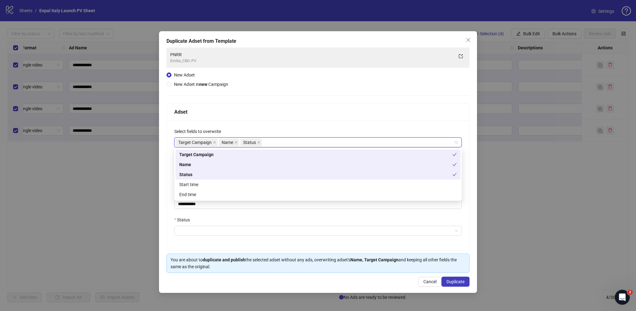
click at [172, 167] on div "**********" at bounding box center [318, 185] width 303 height 130
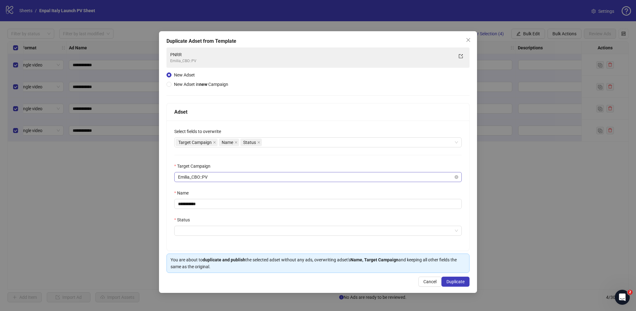
click at [227, 175] on span "Emilia_CBO::PV" at bounding box center [318, 176] width 280 height 9
click at [251, 163] on div "Target Campaign" at bounding box center [318, 167] width 288 height 9
click at [228, 233] on input "Status" at bounding box center [315, 230] width 275 height 9
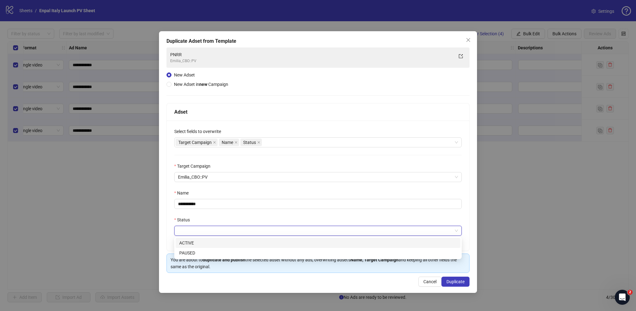
click at [232, 243] on div "ACTIVE" at bounding box center [318, 242] width 278 height 7
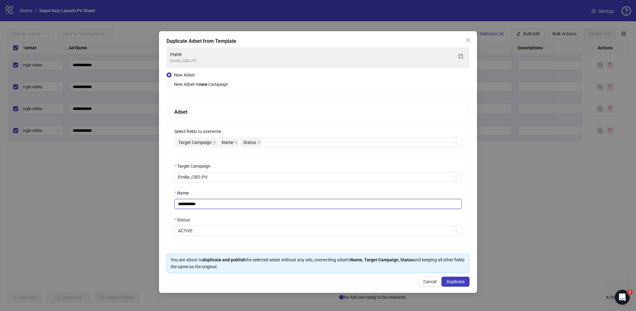
click at [234, 205] on input "**********" at bounding box center [318, 204] width 288 height 10
click at [232, 181] on div "Emilia_CBO::PV" at bounding box center [318, 177] width 288 height 10
drag, startPoint x: 262, startPoint y: 162, endPoint x: 211, endPoint y: 165, distance: 50.6
click at [261, 163] on div "Target Campaign" at bounding box center [318, 167] width 288 height 9
click at [205, 177] on span "Emilia_CBO::PV" at bounding box center [318, 176] width 280 height 9
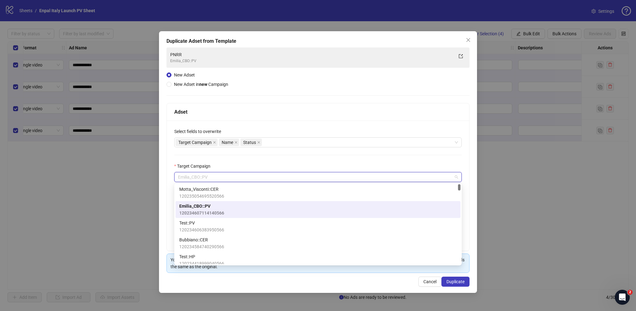
click at [252, 161] on div "**********" at bounding box center [318, 185] width 303 height 130
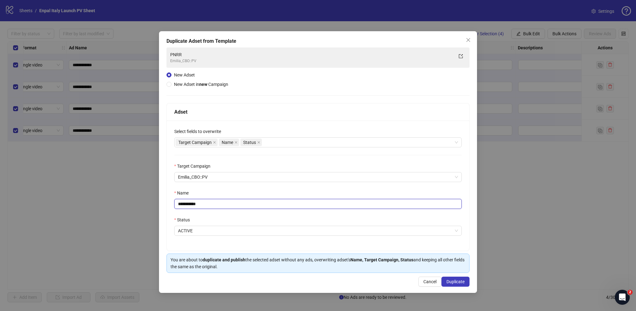
click at [217, 200] on input "**********" at bounding box center [318, 204] width 288 height 10
drag, startPoint x: 199, startPoint y: 203, endPoint x: 151, endPoint y: 201, distance: 48.1
click at [151, 201] on div "**********" at bounding box center [318, 155] width 636 height 311
type input "*"
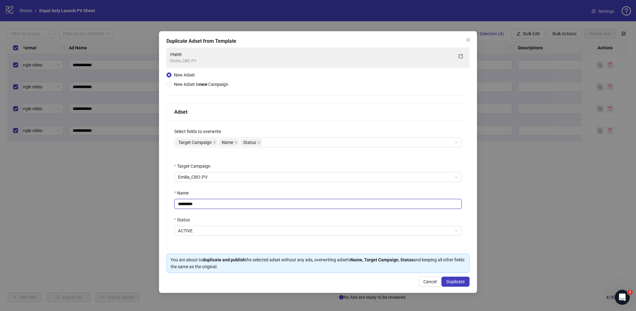
type input "*********"
click at [376, 222] on div "Status" at bounding box center [318, 220] width 288 height 9
click at [448, 278] on button "Duplicate" at bounding box center [456, 281] width 28 height 10
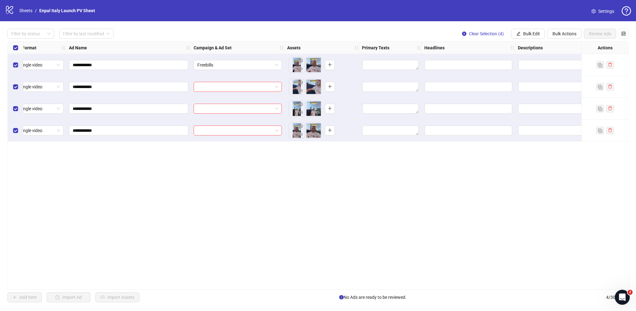
click at [245, 94] on div at bounding box center [238, 87] width 94 height 22
click at [241, 89] on input "search" at bounding box center [234, 86] width 75 height 9
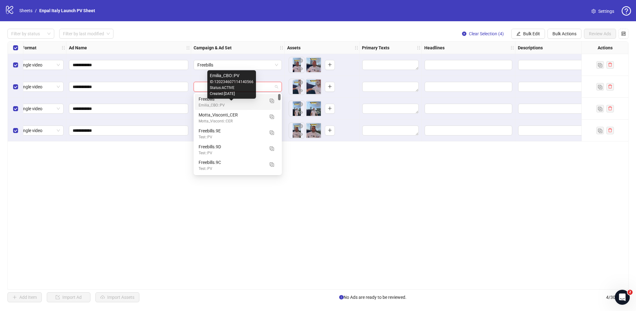
click at [234, 105] on div "Emilia_CBO::PV" at bounding box center [232, 105] width 66 height 6
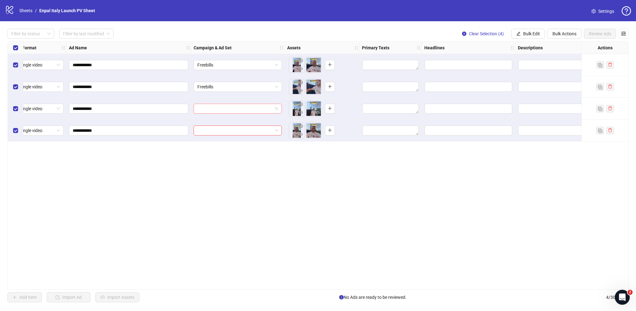
click at [234, 106] on input "search" at bounding box center [234, 108] width 75 height 9
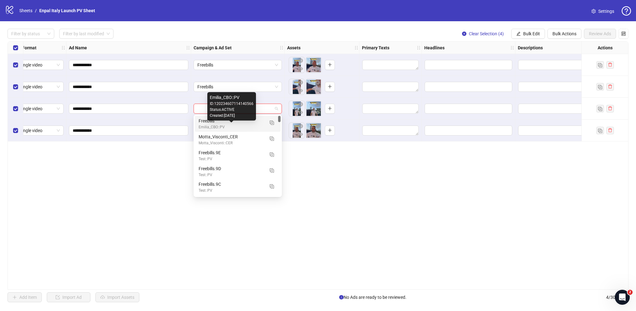
click at [230, 125] on div "Emilia_CBO::PV" at bounding box center [232, 127] width 66 height 6
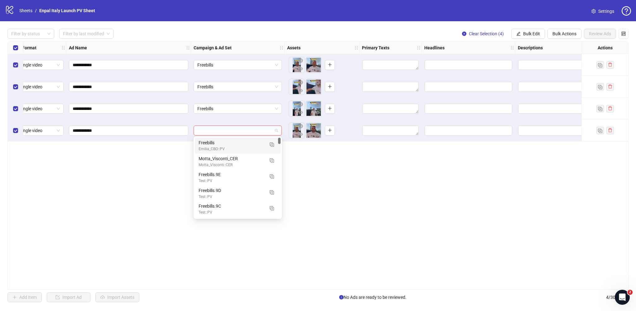
click at [230, 125] on div at bounding box center [238, 130] width 88 height 10
click at [534, 27] on div "**********" at bounding box center [318, 165] width 636 height 288
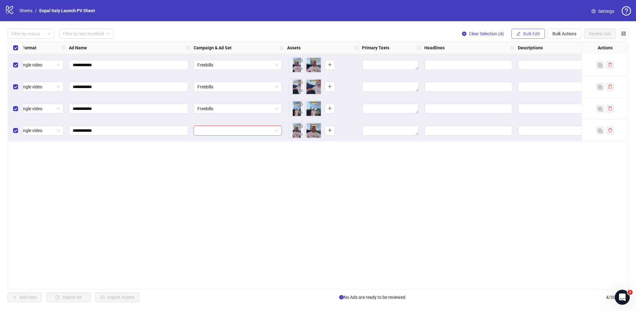
click at [528, 33] on span "Bulk Edit" at bounding box center [532, 33] width 17 height 5
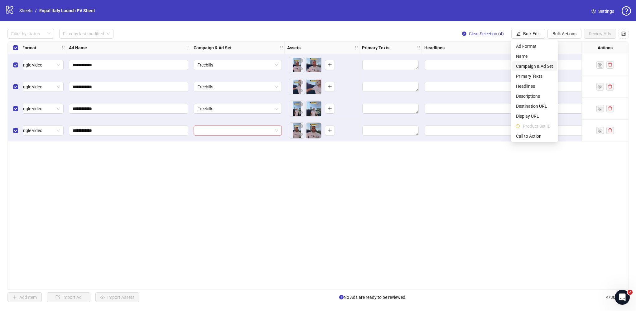
click at [533, 65] on span "Campaign & Ad Set" at bounding box center [534, 66] width 37 height 7
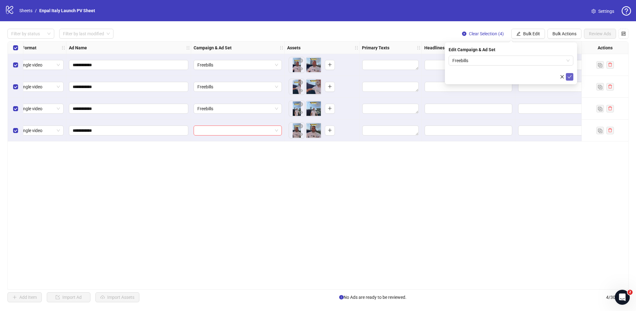
click at [570, 76] on icon "check" at bounding box center [570, 76] width 4 height 3
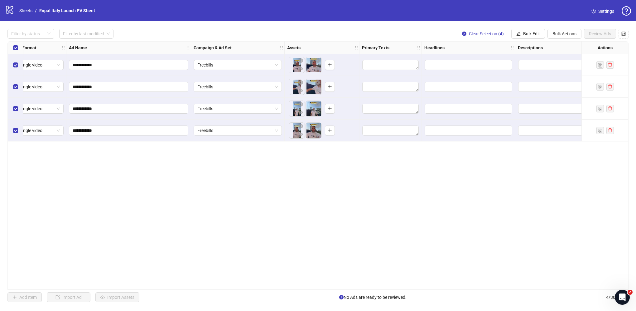
scroll to position [0, 116]
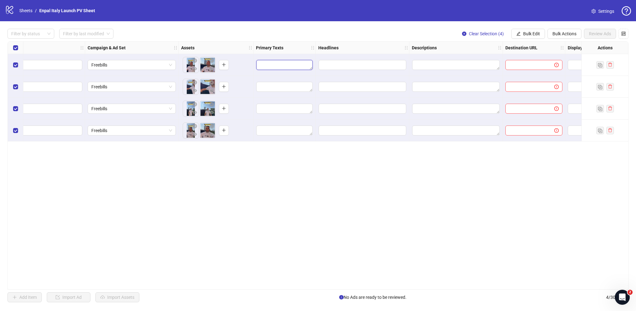
click at [276, 60] on textarea "Edit values" at bounding box center [284, 65] width 56 height 10
click at [368, 153] on div "**********" at bounding box center [317, 165] width 621 height 248
click at [531, 33] on span "Bulk Edit" at bounding box center [532, 33] width 17 height 5
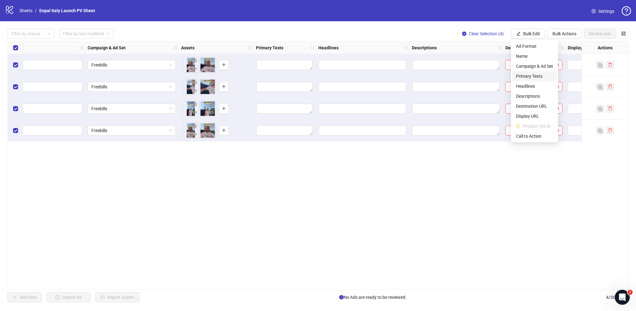
click at [537, 79] on span "Primary Texts" at bounding box center [534, 76] width 37 height 7
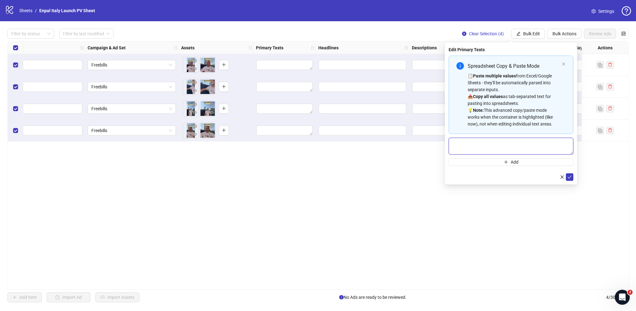
click at [504, 151] on textarea "Multi-text input container - paste or copy values" at bounding box center [511, 146] width 125 height 17
paste textarea "**********"
type textarea "**********"
click at [571, 176] on icon "check" at bounding box center [570, 176] width 4 height 4
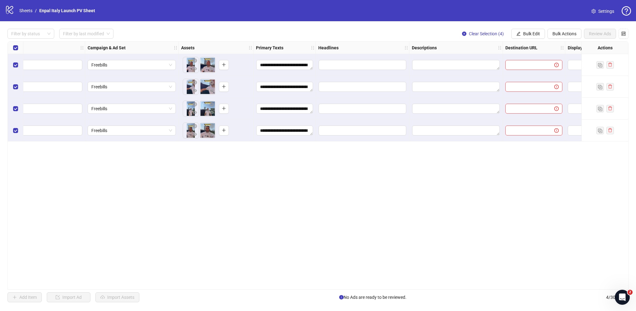
scroll to position [0, 127]
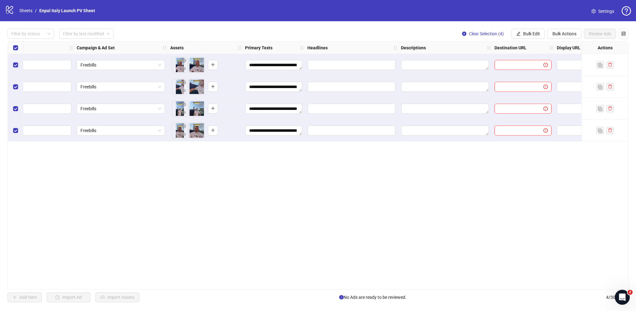
click at [375, 65] on div "**********" at bounding box center [317, 165] width 621 height 248
click at [358, 64] on input "Edit values" at bounding box center [352, 65] width 88 height 10
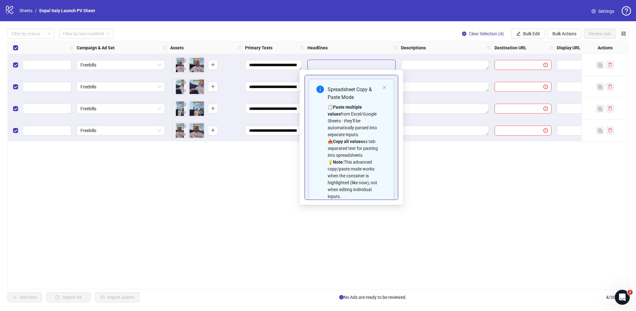
click at [472, 177] on div "**********" at bounding box center [317, 165] width 621 height 248
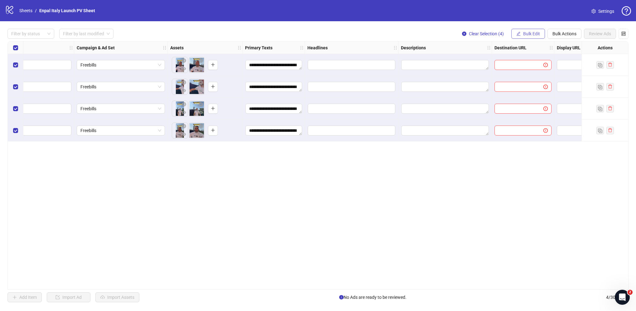
click at [525, 33] on span "Bulk Edit" at bounding box center [532, 33] width 17 height 5
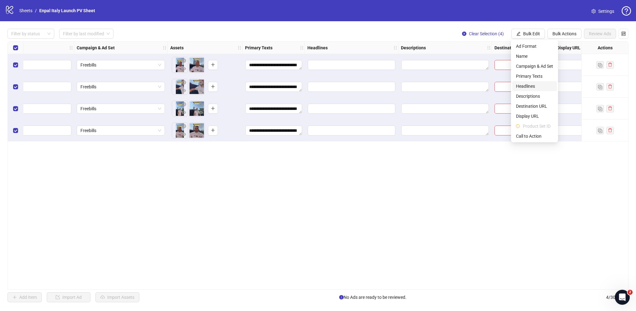
click at [533, 86] on span "Headlines" at bounding box center [534, 86] width 37 height 7
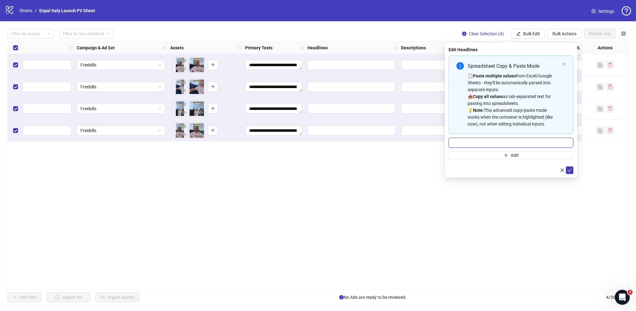
click at [499, 144] on input "Multi-input container - paste or copy values" at bounding box center [511, 143] width 125 height 10
paste input "**********"
type input "**********"
click at [569, 168] on icon "check" at bounding box center [570, 170] width 4 height 4
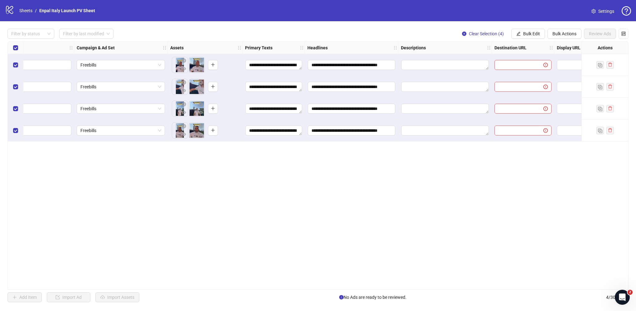
click at [436, 70] on div at bounding box center [446, 65] width 94 height 22
click at [528, 66] on input "text" at bounding box center [517, 64] width 37 height 7
click at [522, 63] on input "text" at bounding box center [517, 64] width 37 height 7
paste input "**********"
type input "**********"
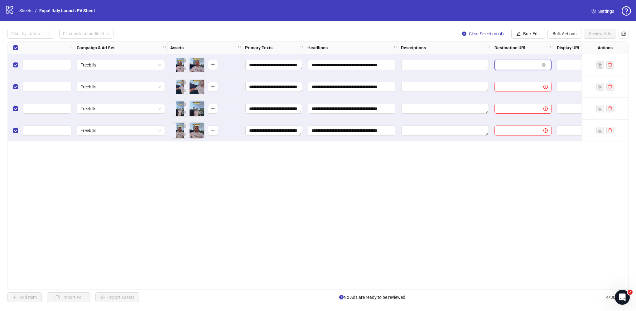
scroll to position [0, 0]
click at [536, 37] on button "Bulk Edit" at bounding box center [529, 34] width 34 height 10
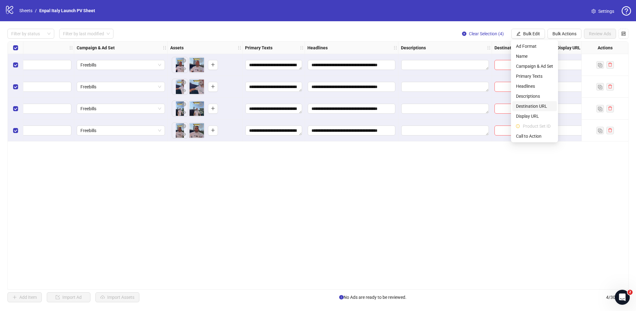
click at [539, 106] on span "Destination URL" at bounding box center [534, 106] width 37 height 7
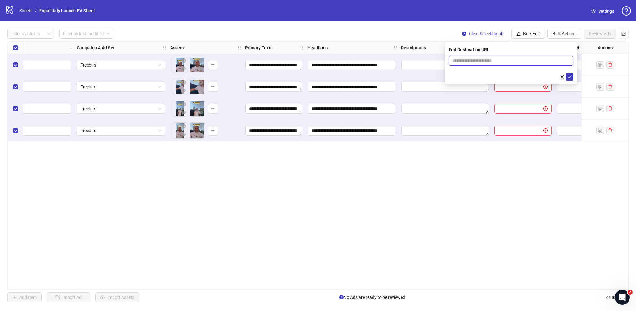
click at [509, 60] on input "text" at bounding box center [509, 60] width 112 height 7
paste input "**********"
type input "**********"
click at [569, 76] on icon "check" at bounding box center [570, 77] width 4 height 4
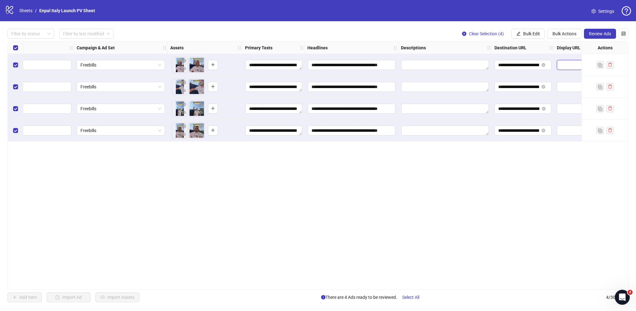
click at [567, 65] on input "text" at bounding box center [585, 64] width 48 height 7
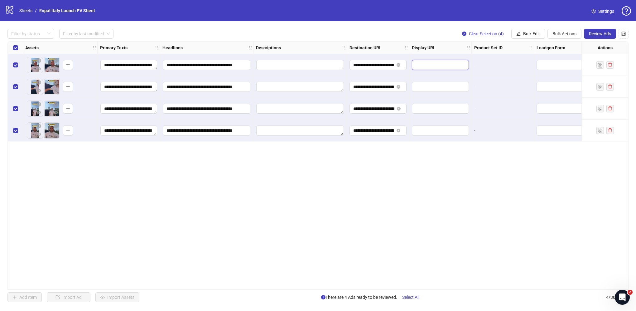
scroll to position [0, 337]
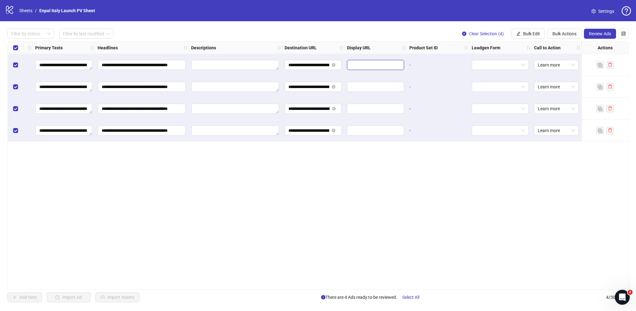
click at [371, 63] on input "text" at bounding box center [375, 64] width 48 height 7
click at [537, 33] on span "Bulk Edit" at bounding box center [532, 33] width 17 height 5
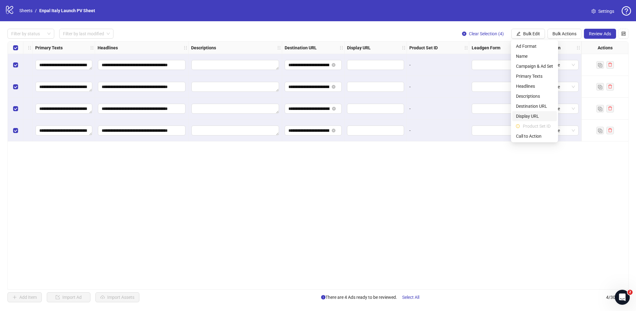
click at [537, 114] on span "Display URL" at bounding box center [534, 116] width 37 height 7
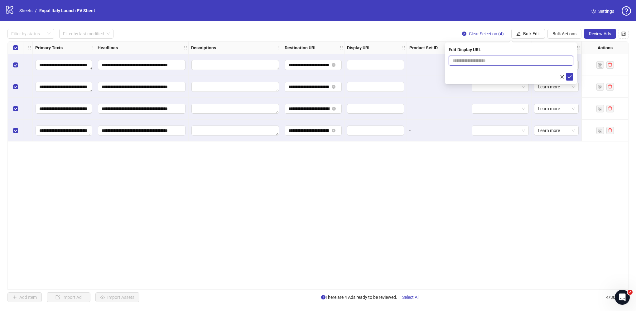
click at [477, 59] on input "text" at bounding box center [511, 61] width 125 height 10
click at [452, 60] on input "********" at bounding box center [511, 61] width 125 height 10
drag, startPoint x: 464, startPoint y: 60, endPoint x: 438, endPoint y: 63, distance: 25.7
click at [438, 63] on body "**********" at bounding box center [318, 155] width 636 height 311
type input "********"
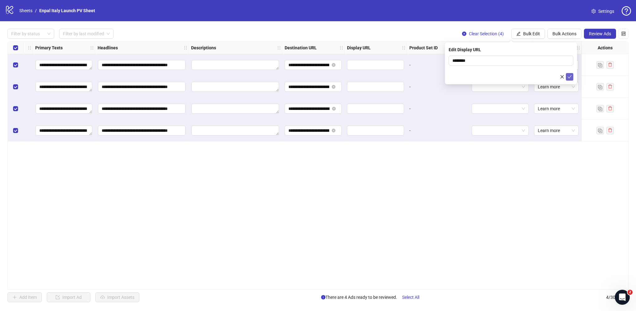
click at [572, 75] on button "submit" at bounding box center [569, 76] width 7 height 7
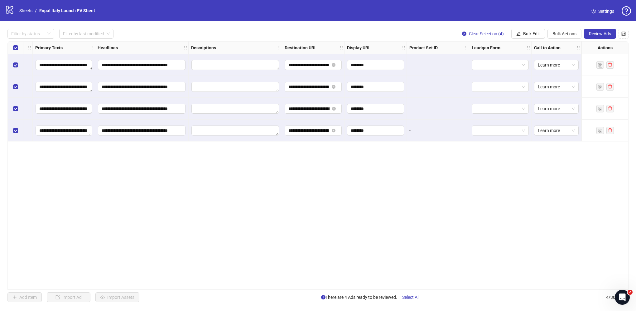
click at [480, 167] on div "**********" at bounding box center [317, 165] width 621 height 248
click at [607, 33] on span "Review Ads" at bounding box center [600, 33] width 22 height 5
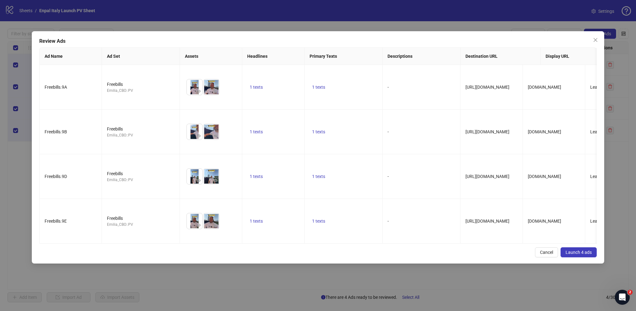
click at [569, 255] on span "Launch 4 ads" at bounding box center [579, 252] width 26 height 5
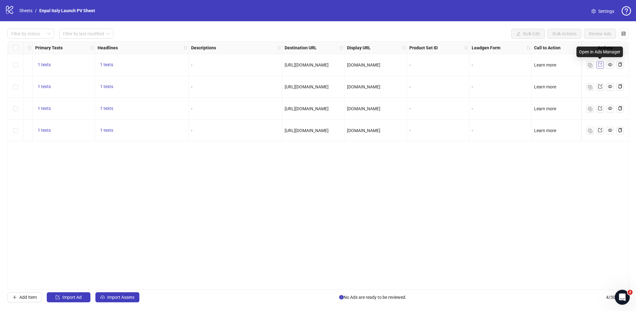
click at [600, 66] on icon "export" at bounding box center [600, 64] width 4 height 4
click at [24, 11] on link "Sheets" at bounding box center [26, 10] width 16 height 7
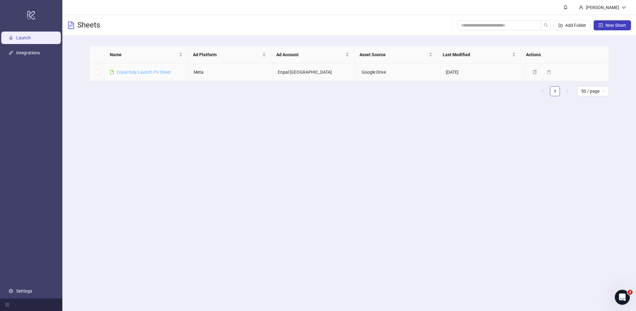
click at [144, 72] on link "Enpal Italy Launch PV Sheet" at bounding box center [144, 72] width 54 height 5
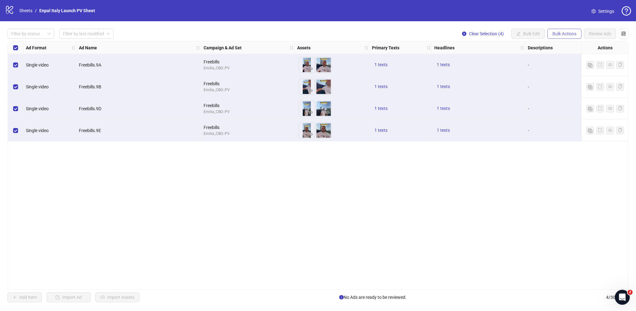
click at [567, 35] on span "Bulk Actions" at bounding box center [565, 33] width 24 height 5
click at [569, 66] on span "Duplicate with assets" at bounding box center [574, 66] width 43 height 7
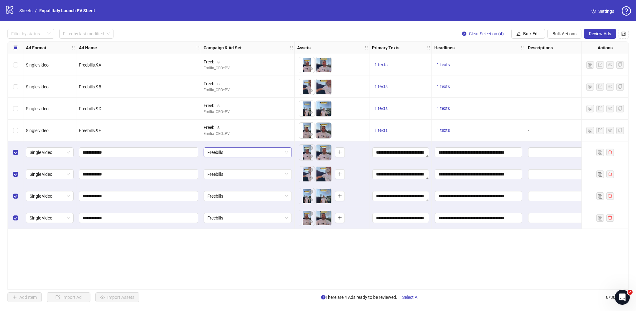
click at [248, 150] on span "Freebills" at bounding box center [247, 152] width 81 height 9
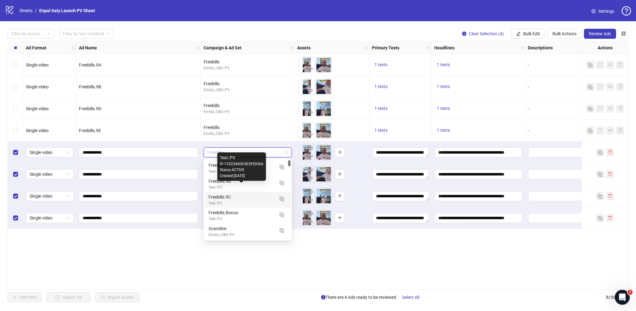
scroll to position [94, 0]
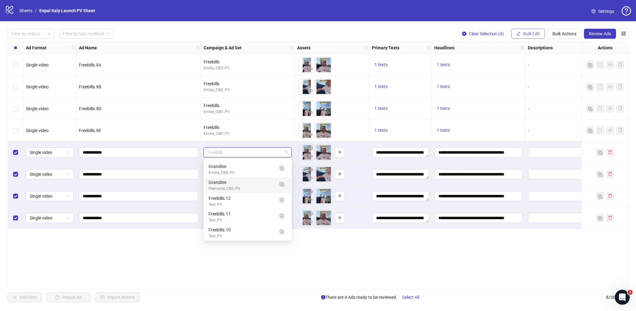
click at [528, 32] on span "Bulk Edit" at bounding box center [532, 33] width 17 height 5
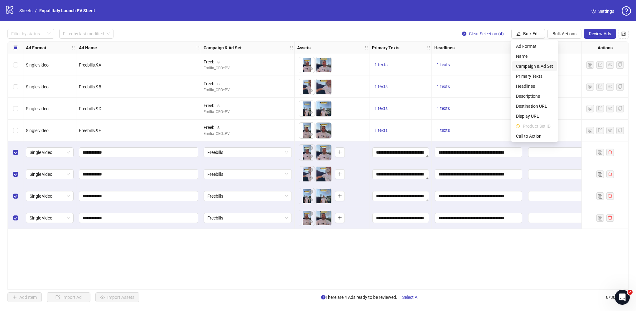
click at [536, 65] on span "Campaign & Ad Set" at bounding box center [534, 66] width 37 height 7
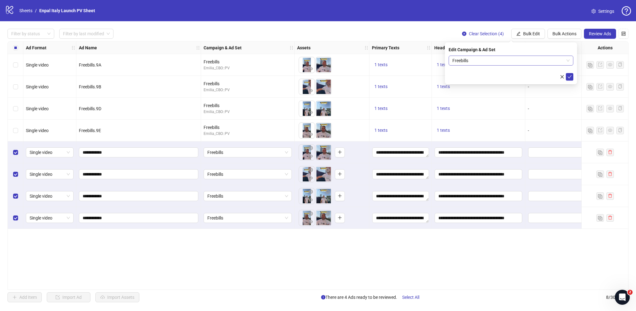
click at [488, 61] on span "Freebills" at bounding box center [511, 60] width 117 height 9
click at [466, 62] on span "Freebills" at bounding box center [511, 60] width 117 height 9
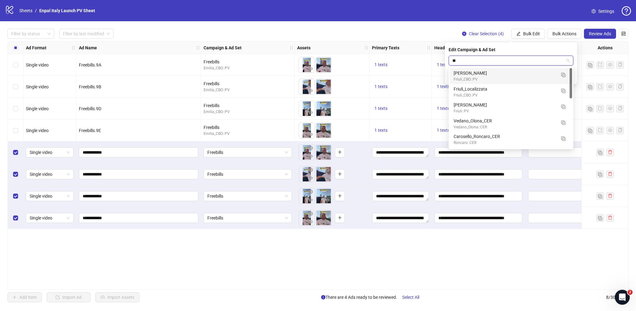
type input "*"
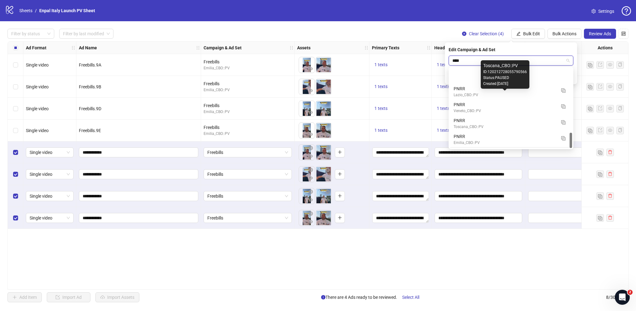
scroll to position [334, 0]
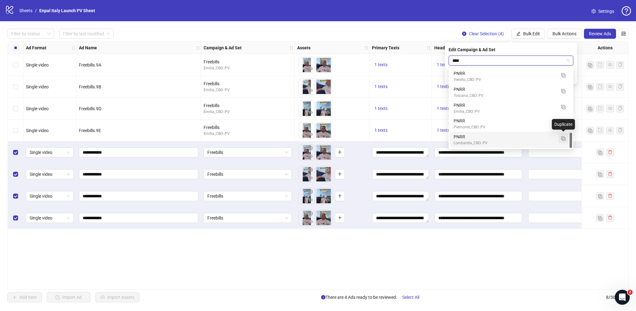
click at [563, 138] on img "button" at bounding box center [564, 138] width 4 height 4
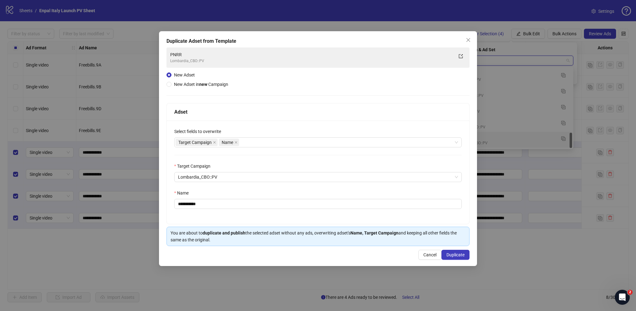
type input "****"
click at [265, 144] on div "Target Campaign Name" at bounding box center [315, 142] width 279 height 9
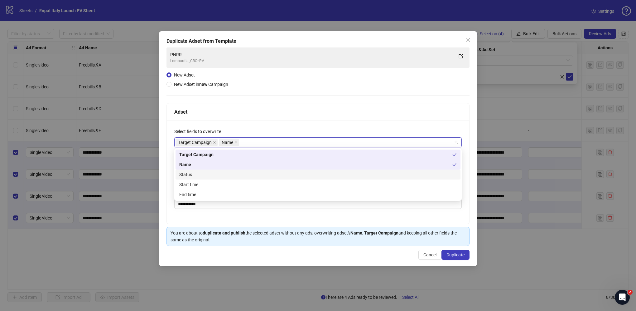
click at [207, 175] on div "Status" at bounding box center [318, 174] width 278 height 7
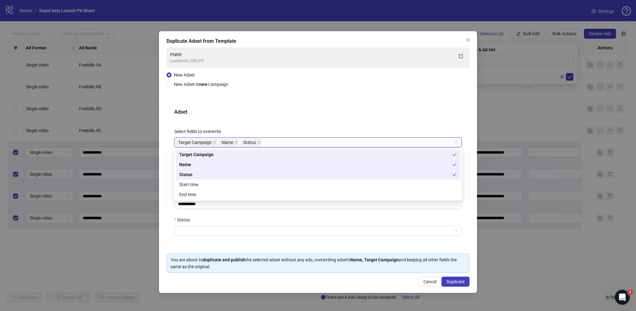
click at [311, 128] on div "Select fields to overwrite" at bounding box center [318, 132] width 288 height 9
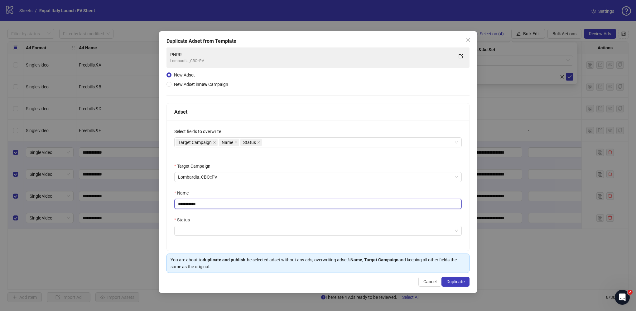
click at [216, 206] on input "**********" at bounding box center [318, 204] width 288 height 10
type input "*********"
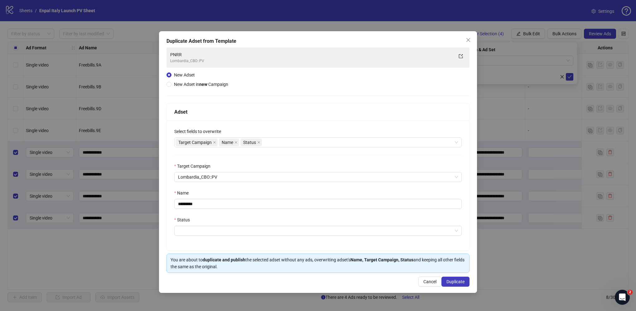
click at [224, 194] on div "Name" at bounding box center [318, 193] width 288 height 9
click at [235, 230] on input "Status" at bounding box center [315, 230] width 275 height 9
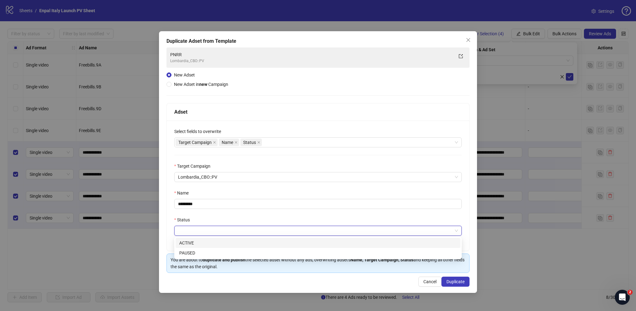
click at [224, 243] on div "ACTIVE" at bounding box center [318, 242] width 278 height 7
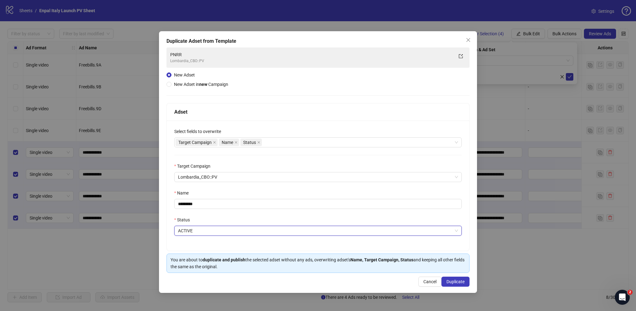
click at [240, 214] on div "Select fields to overwrite Target Campaign Name Status Target Campaign Lombardi…" at bounding box center [318, 185] width 303 height 130
click at [459, 282] on span "Duplicate" at bounding box center [456, 281] width 18 height 5
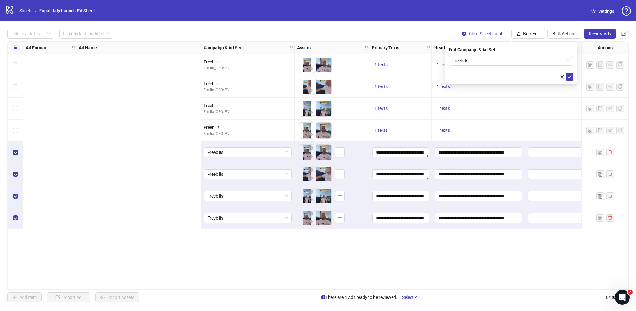
scroll to position [0, 337]
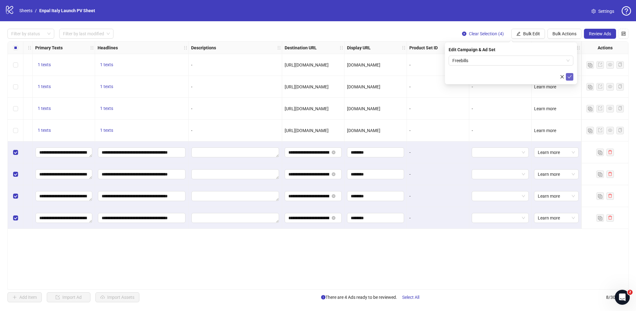
click at [571, 75] on icon "check" at bounding box center [570, 77] width 4 height 4
click at [603, 32] on span "Review Ads" at bounding box center [600, 33] width 22 height 5
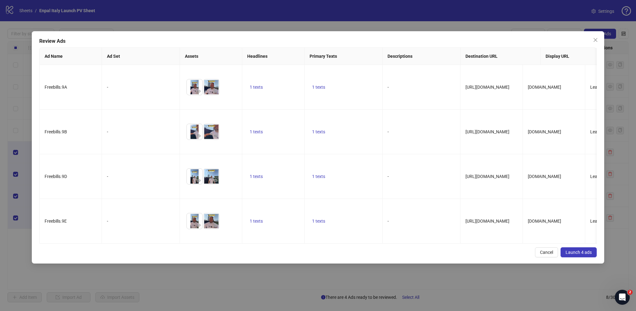
click at [577, 255] on span "Launch 4 ads" at bounding box center [579, 252] width 26 height 5
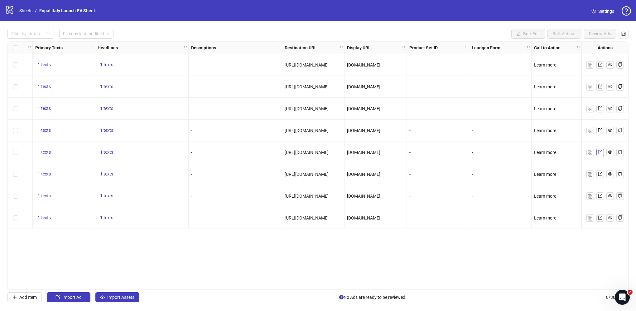
click at [601, 153] on icon "export" at bounding box center [600, 152] width 4 height 4
